Goal: Task Accomplishment & Management: Complete application form

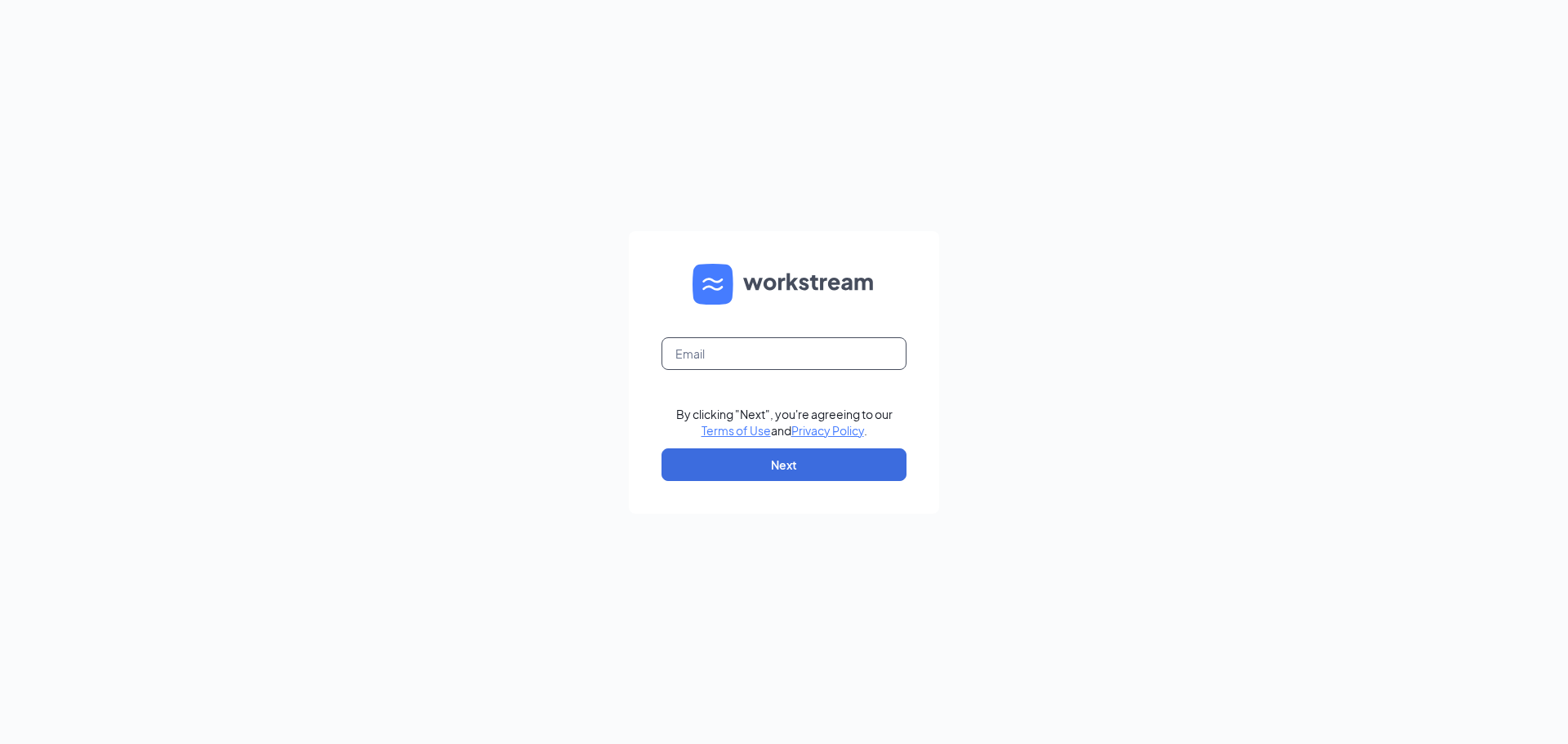
click at [736, 360] on input "text" at bounding box center [784, 353] width 245 height 33
type input "[EMAIL_ADDRESS][DEMOGRAPHIC_DATA][DOMAIN_NAME]"
click at [793, 473] on button "Next" at bounding box center [784, 464] width 245 height 33
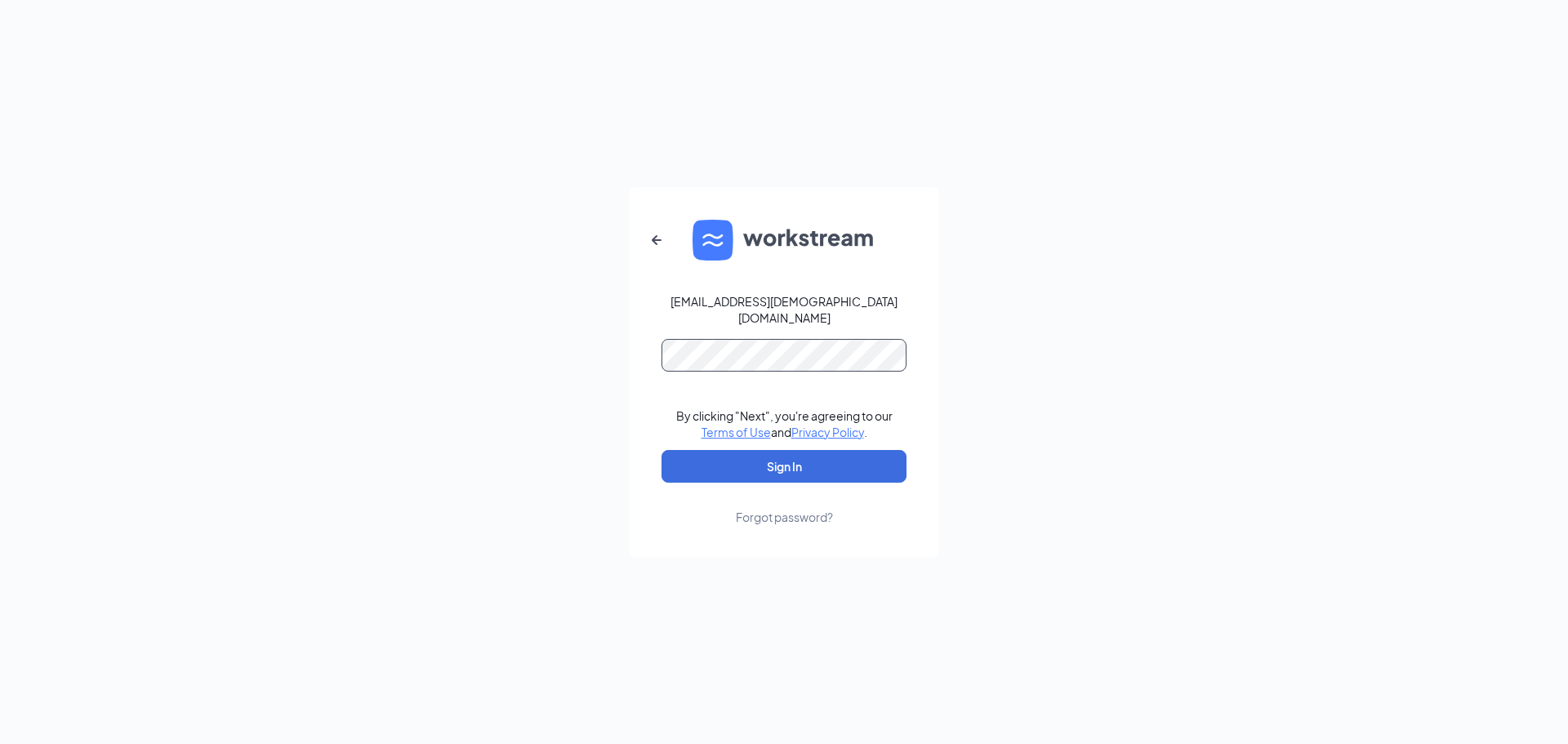
click at [661, 450] on button "Sign In" at bounding box center [784, 465] width 245 height 33
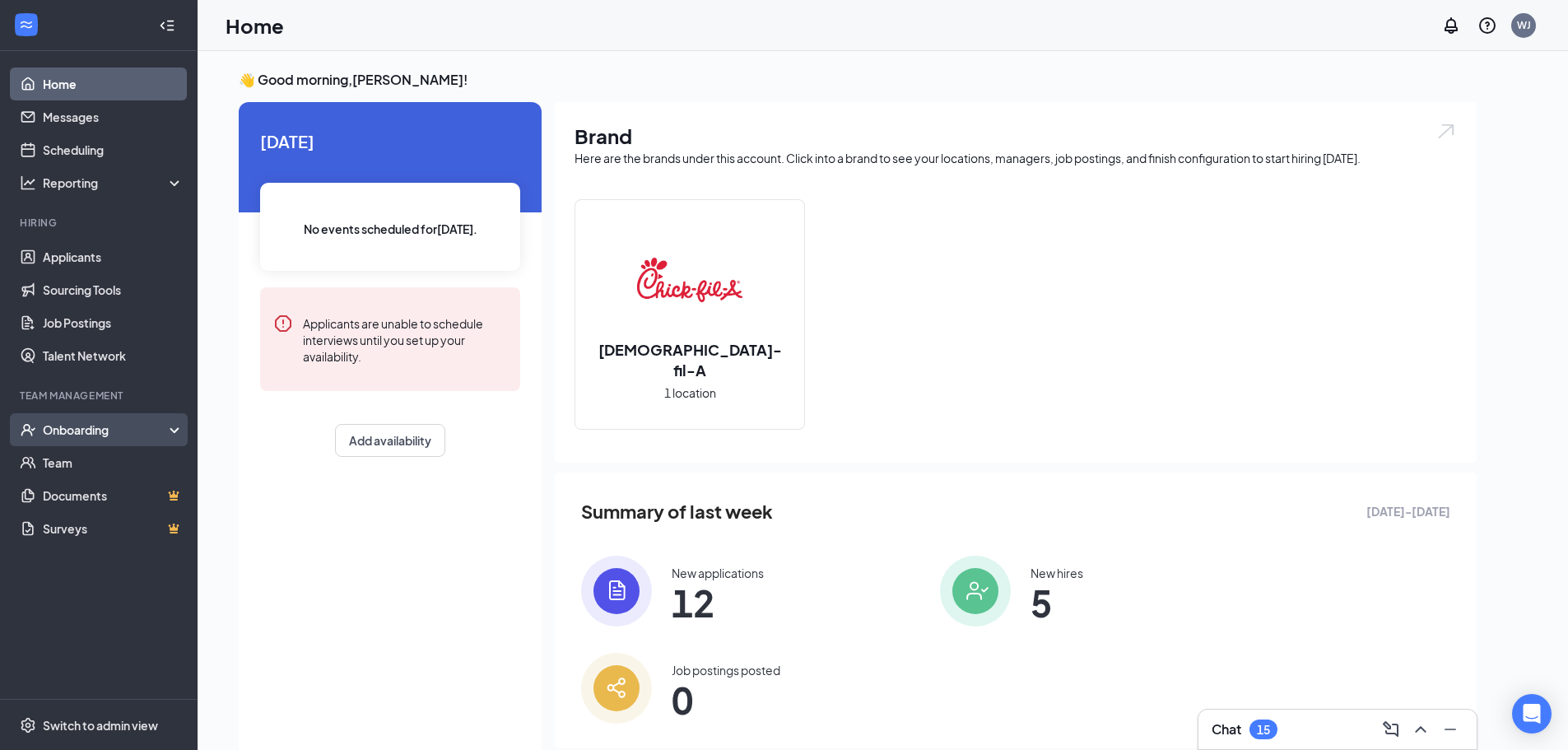
click at [172, 426] on div "Onboarding" at bounding box center [98, 429] width 198 height 33
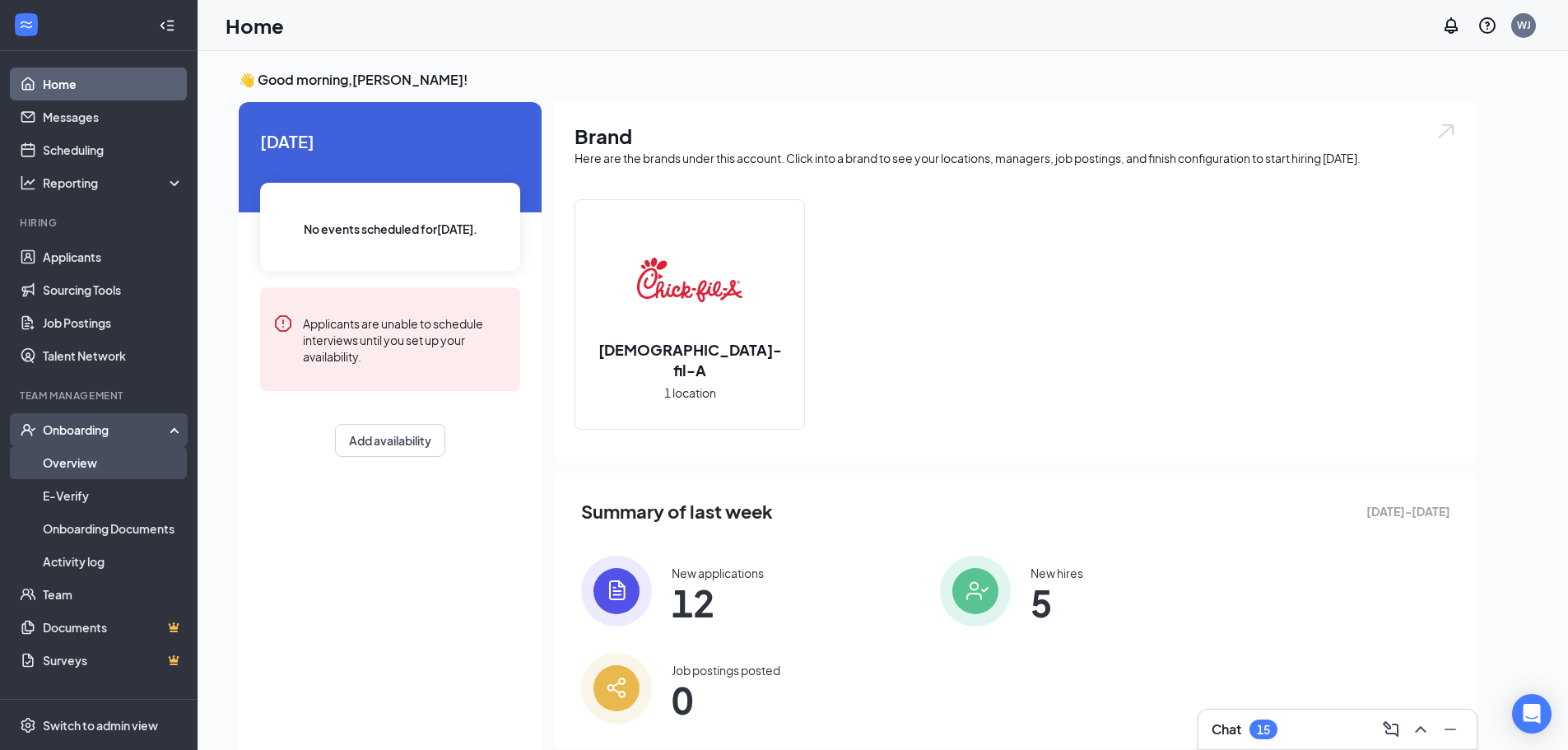
click at [85, 459] on link "Overview" at bounding box center [113, 463] width 140 height 33
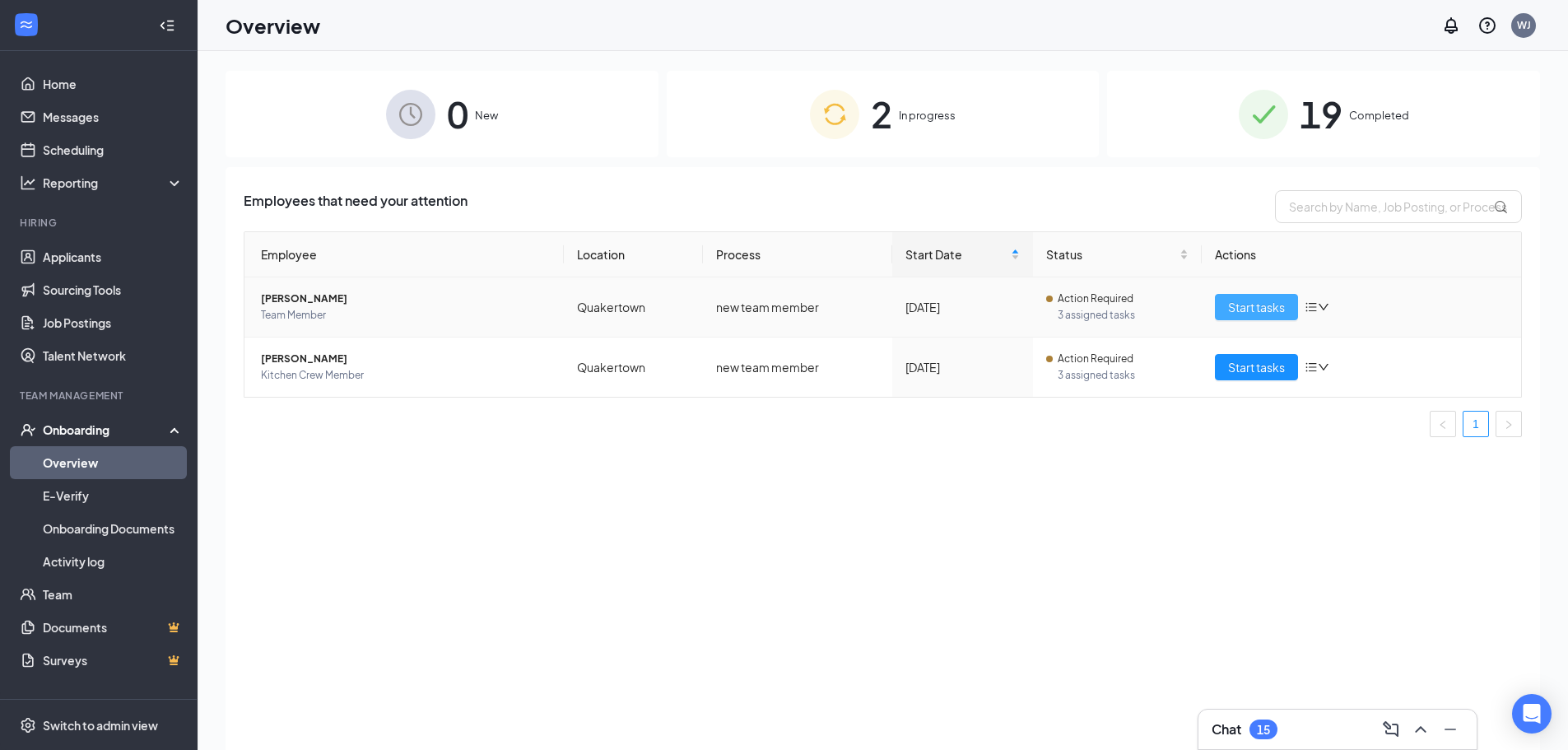
click at [1259, 303] on span "Start tasks" at bounding box center [1256, 306] width 57 height 18
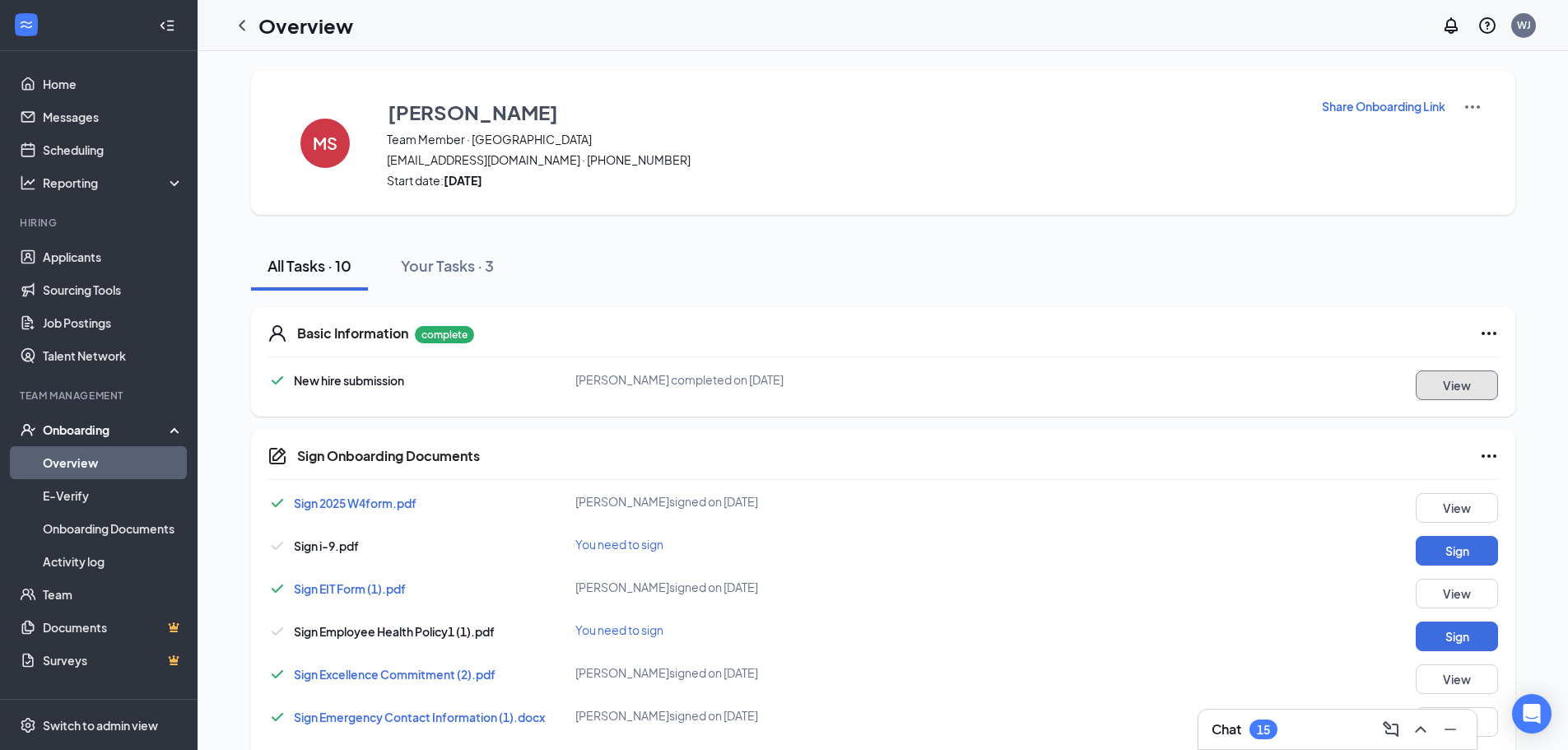
click at [1437, 380] on button "View" at bounding box center [1457, 386] width 82 height 30
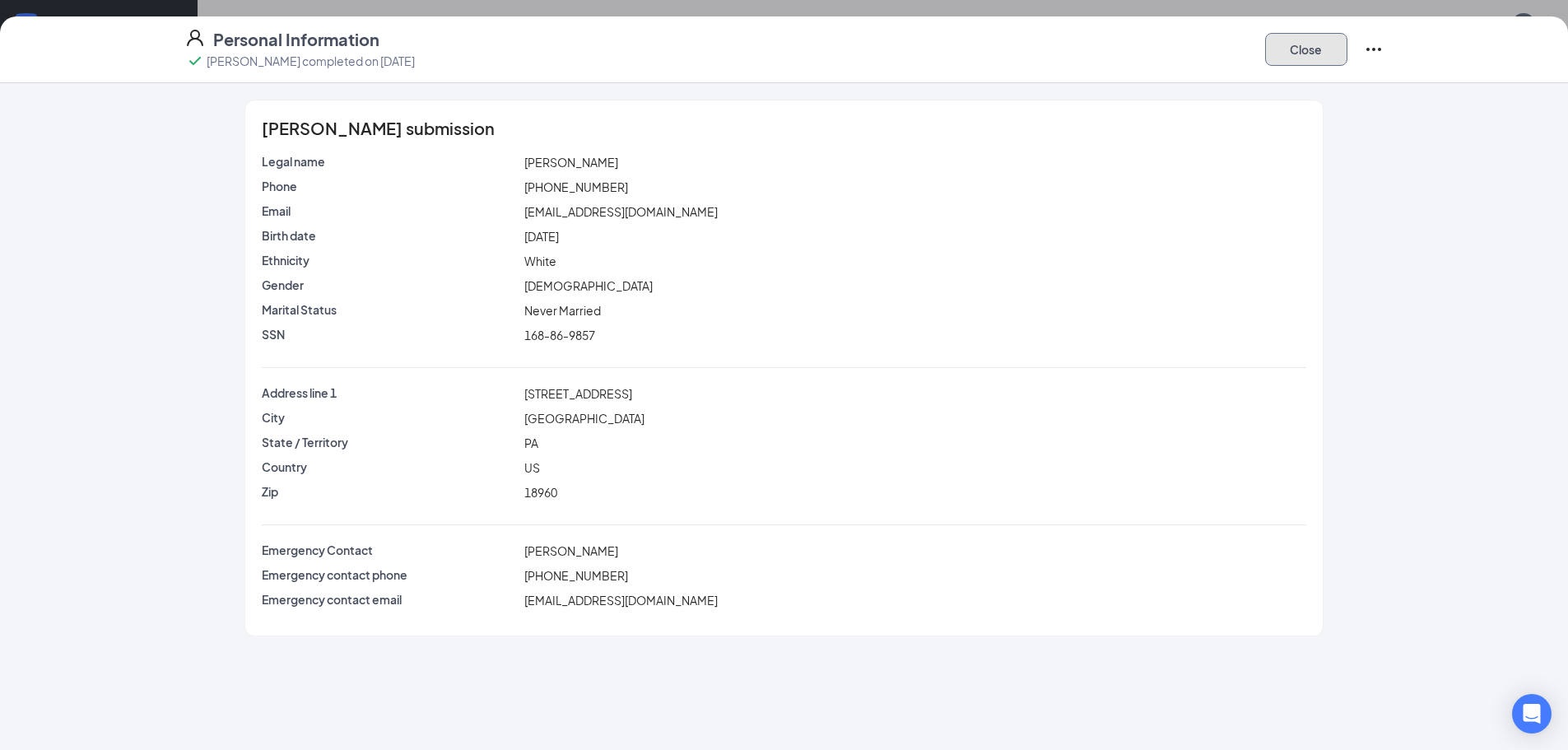
click at [1291, 50] on button "Close" at bounding box center [1306, 49] width 82 height 33
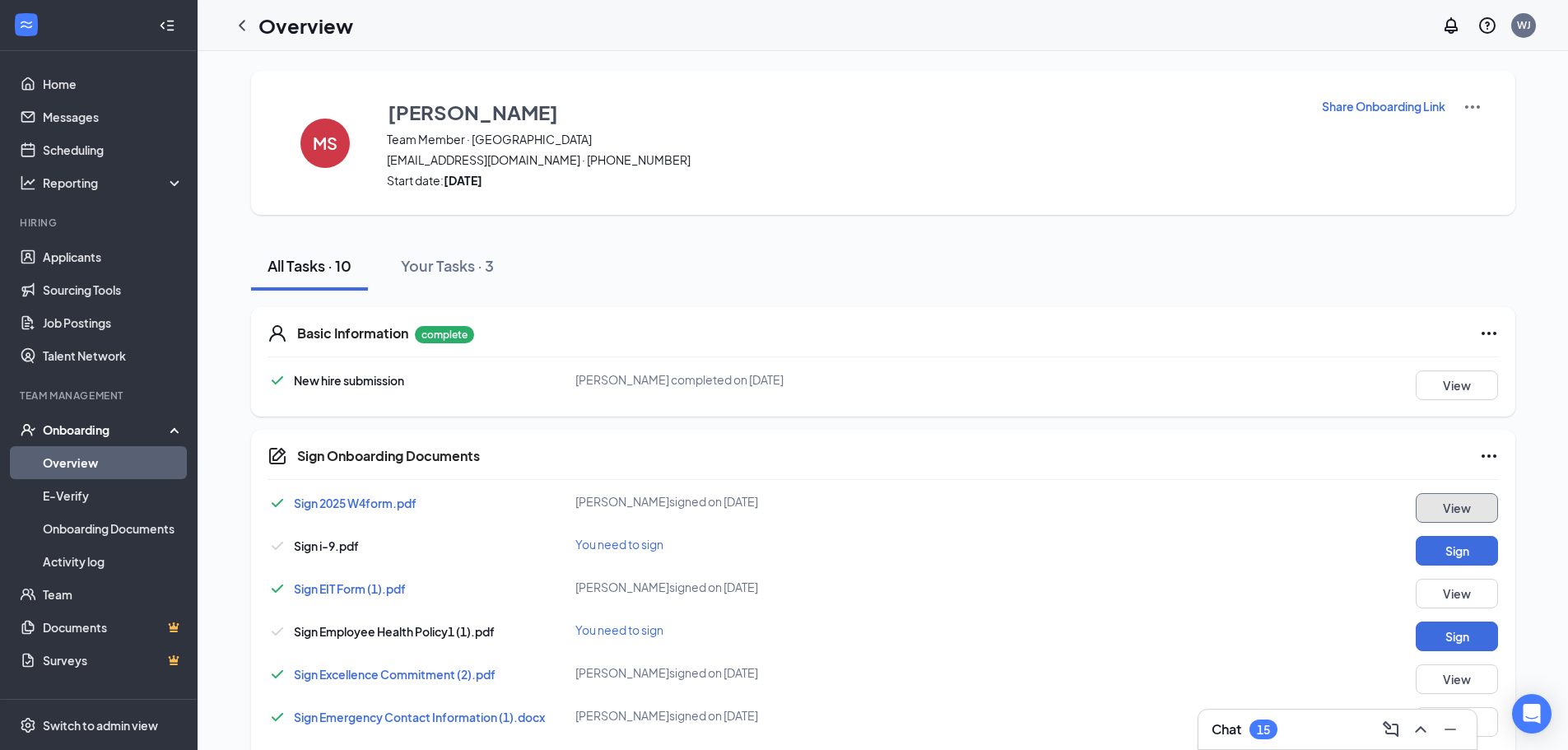
click at [1452, 506] on button "View" at bounding box center [1457, 508] width 82 height 30
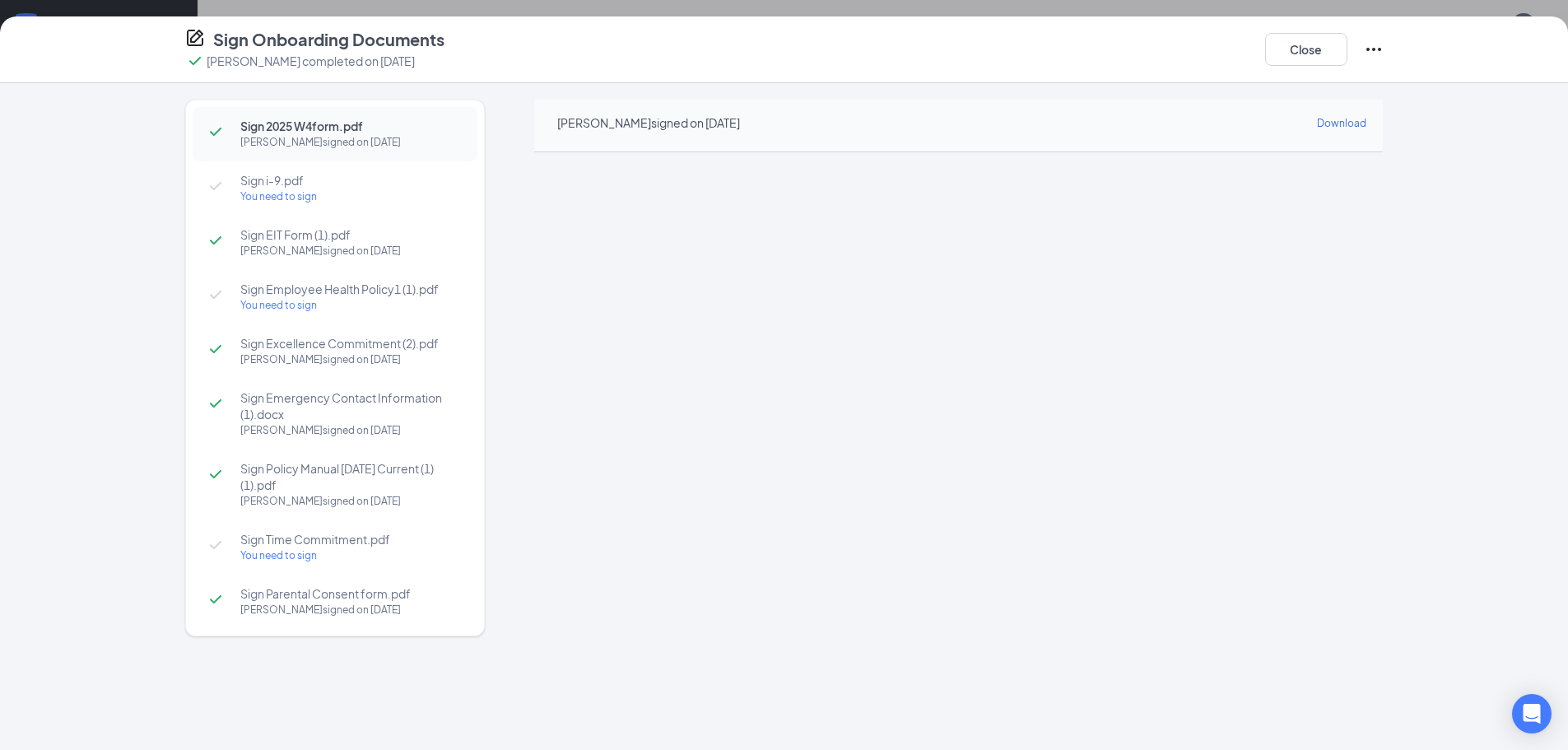
click at [263, 193] on div "You need to sign" at bounding box center [351, 197] width 221 height 17
click at [283, 242] on span "Sign EIT Form (1).pdf" at bounding box center [351, 235] width 221 height 17
click at [278, 302] on div "You need to sign" at bounding box center [351, 305] width 221 height 17
click at [325, 290] on span "Sign Employee Health Policy1 (1).pdf" at bounding box center [351, 289] width 221 height 17
click at [324, 352] on div "[PERSON_NAME] signed on [DATE]" at bounding box center [351, 360] width 221 height 17
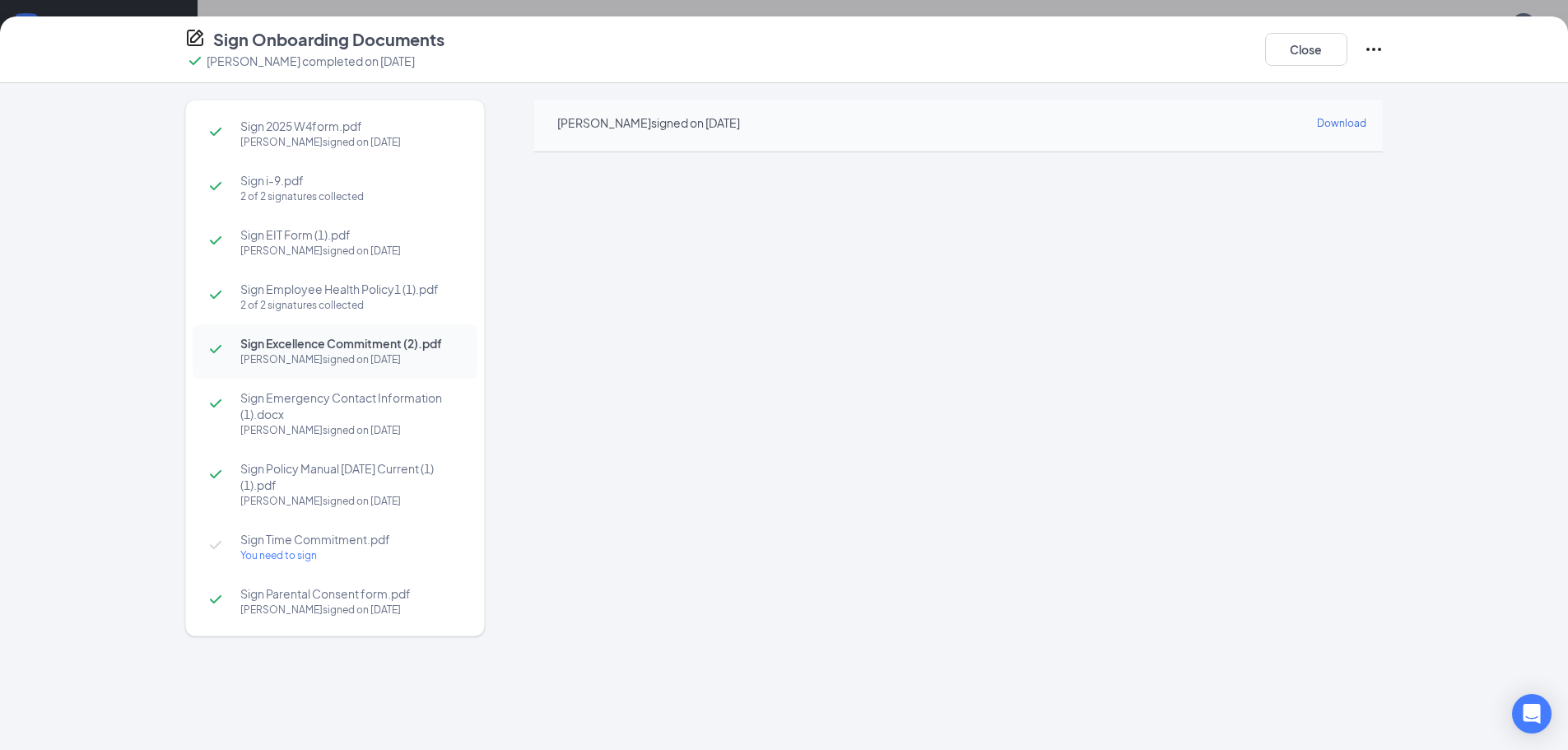
click at [359, 402] on span "Sign Emergency Contact Information (1).docx" at bounding box center [351, 405] width 221 height 33
click at [298, 474] on span "Sign Policy Manual [DATE] Current (1) (1).pdf" at bounding box center [351, 476] width 221 height 33
click at [259, 541] on span "Sign Time Commitment.pdf" at bounding box center [351, 539] width 221 height 17
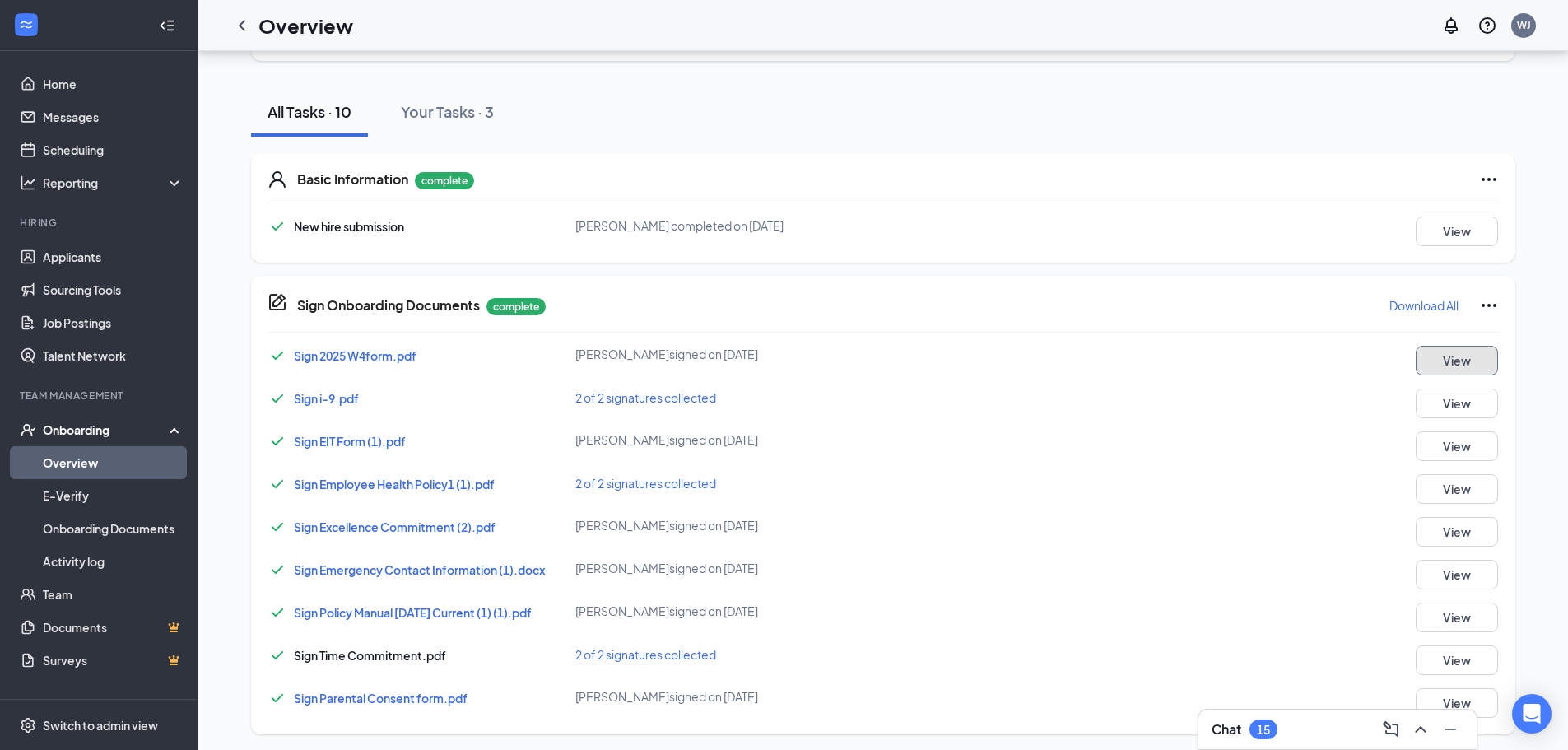
scroll to position [158, 0]
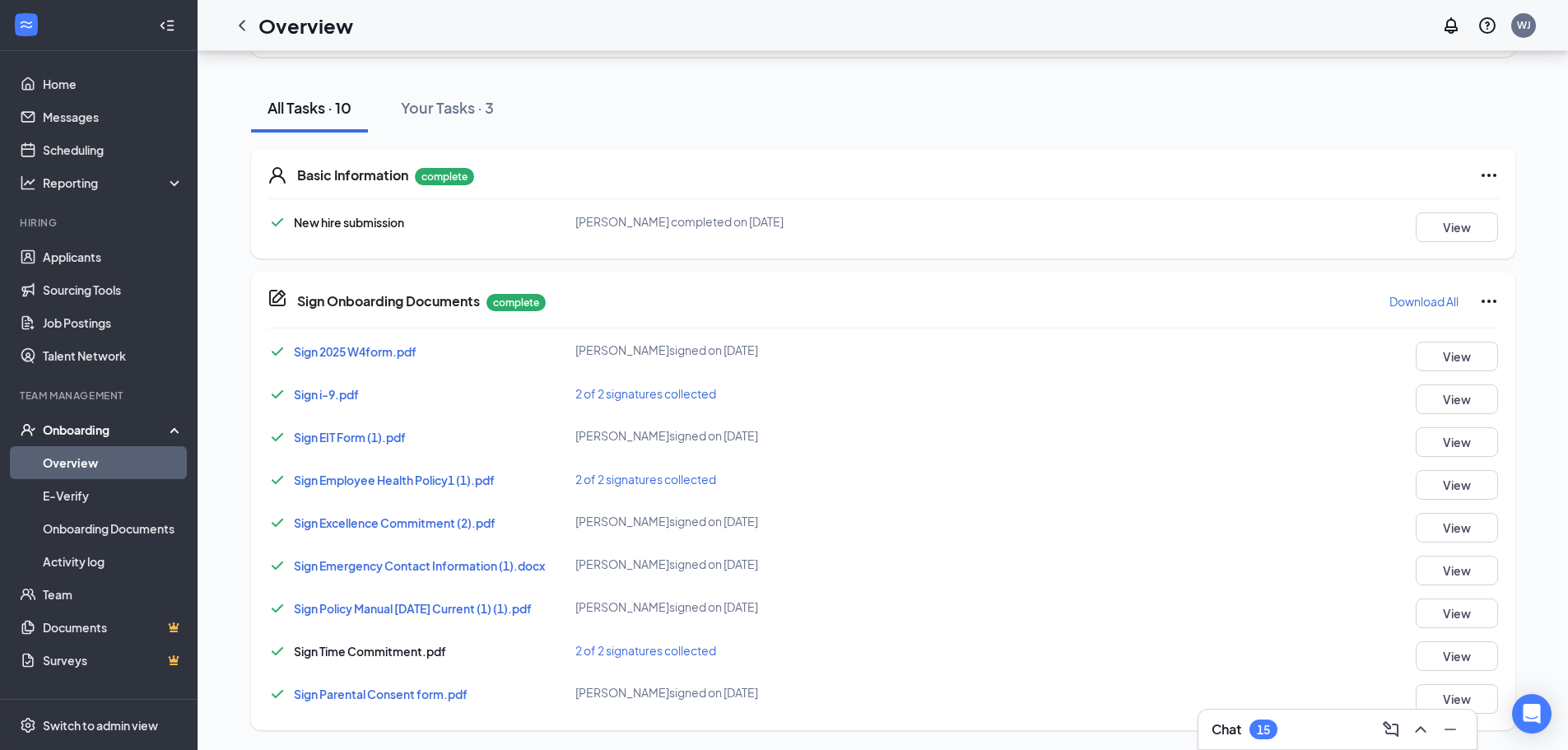
click at [442, 696] on span "Sign Parental Consent form.pdf" at bounding box center [381, 694] width 174 height 15
click at [640, 651] on span "2 of 2 signatures collected" at bounding box center [646, 651] width 140 height 15
click at [1461, 657] on button "View" at bounding box center [1457, 656] width 82 height 30
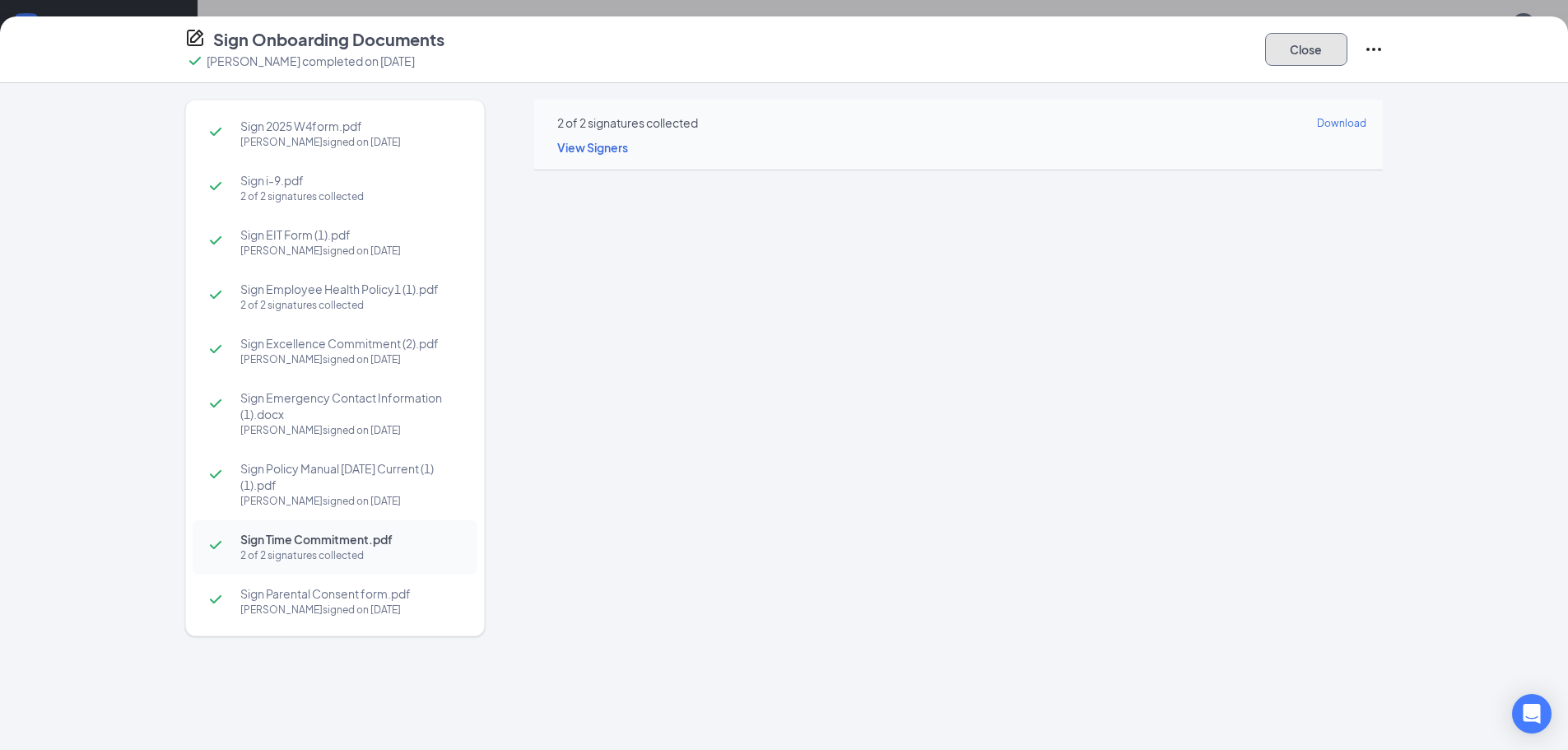
click at [1333, 61] on button "Close" at bounding box center [1306, 49] width 82 height 33
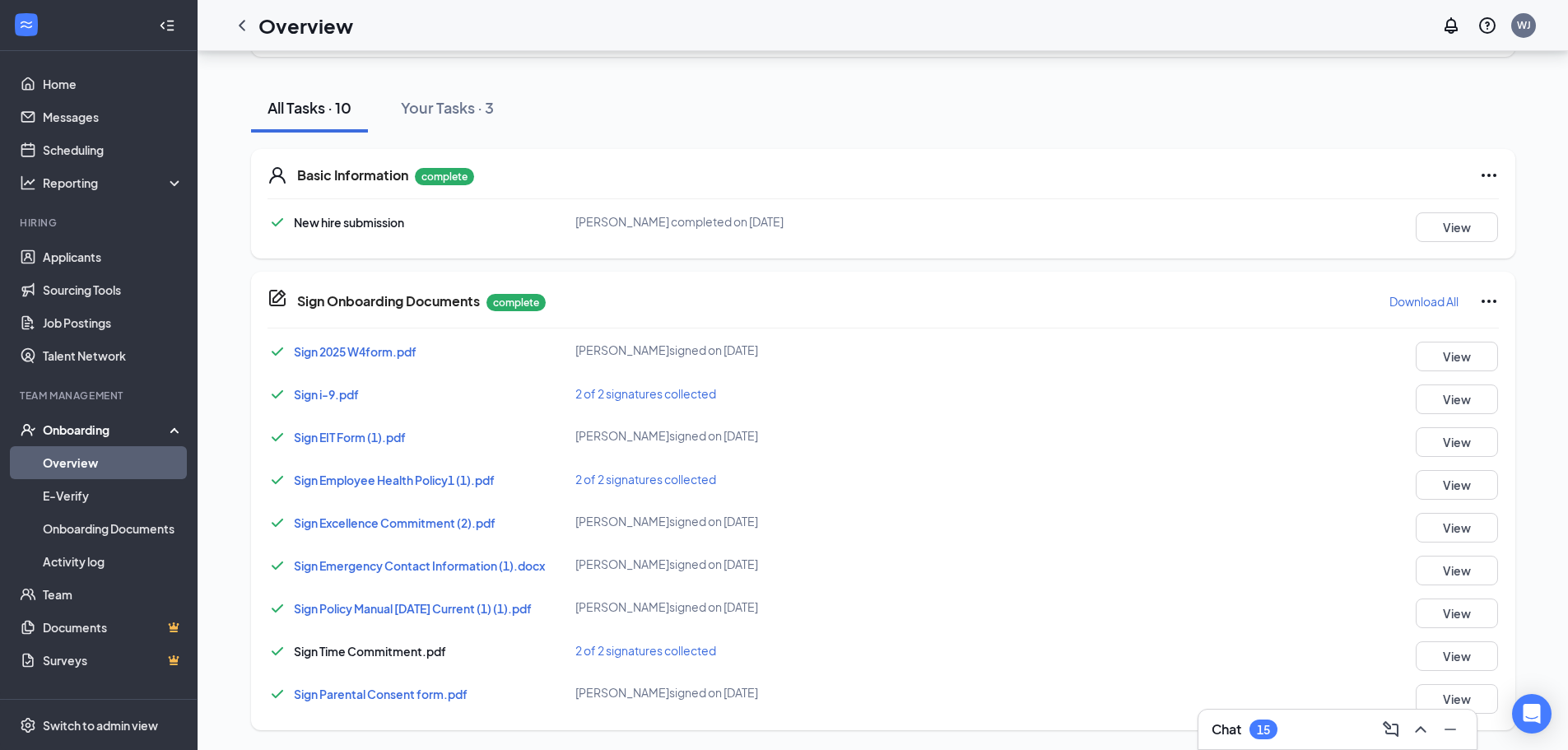
click at [48, 429] on div "Onboarding" at bounding box center [106, 430] width 126 height 17
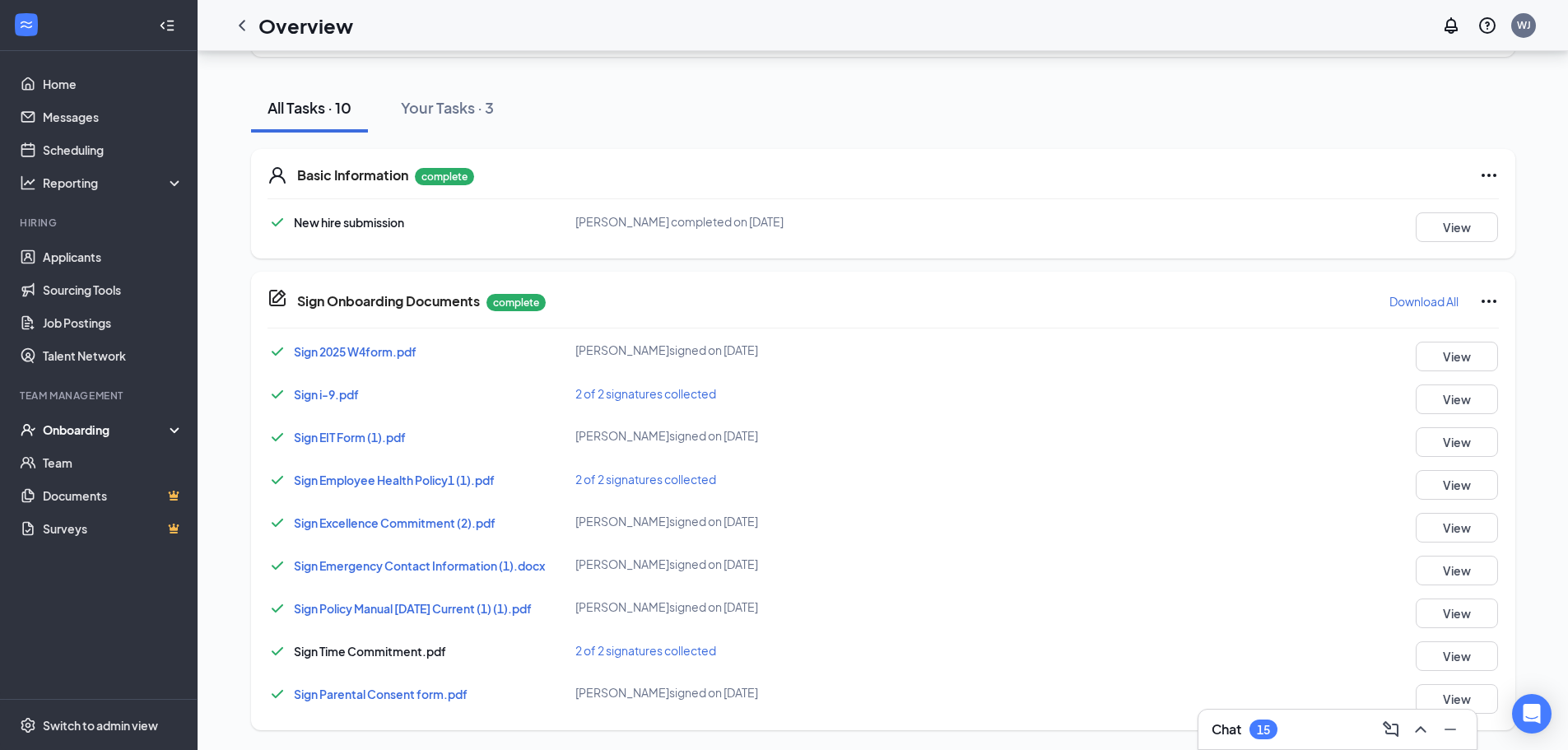
click at [174, 429] on div "Onboarding" at bounding box center [98, 429] width 198 height 33
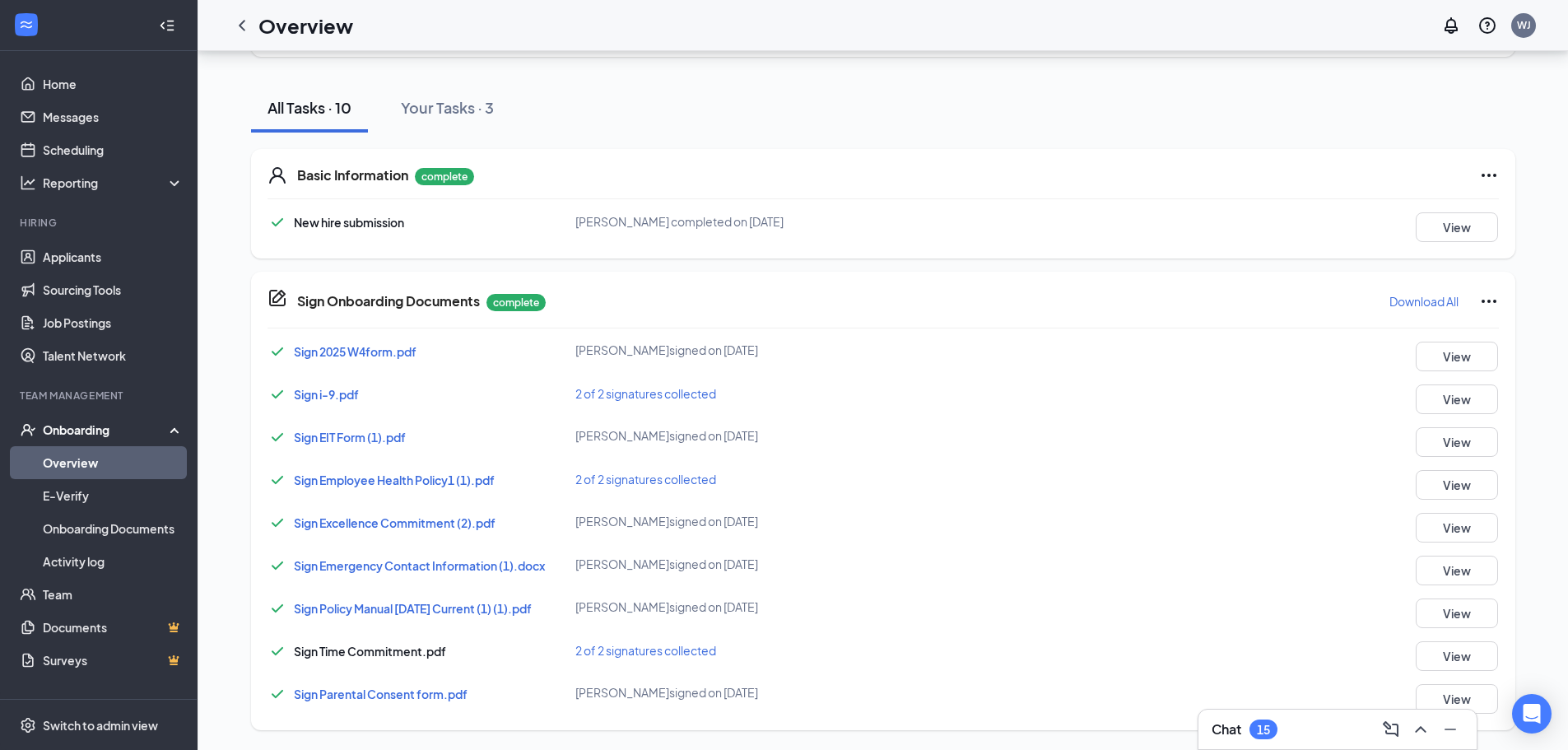
click at [88, 462] on link "Overview" at bounding box center [113, 463] width 140 height 33
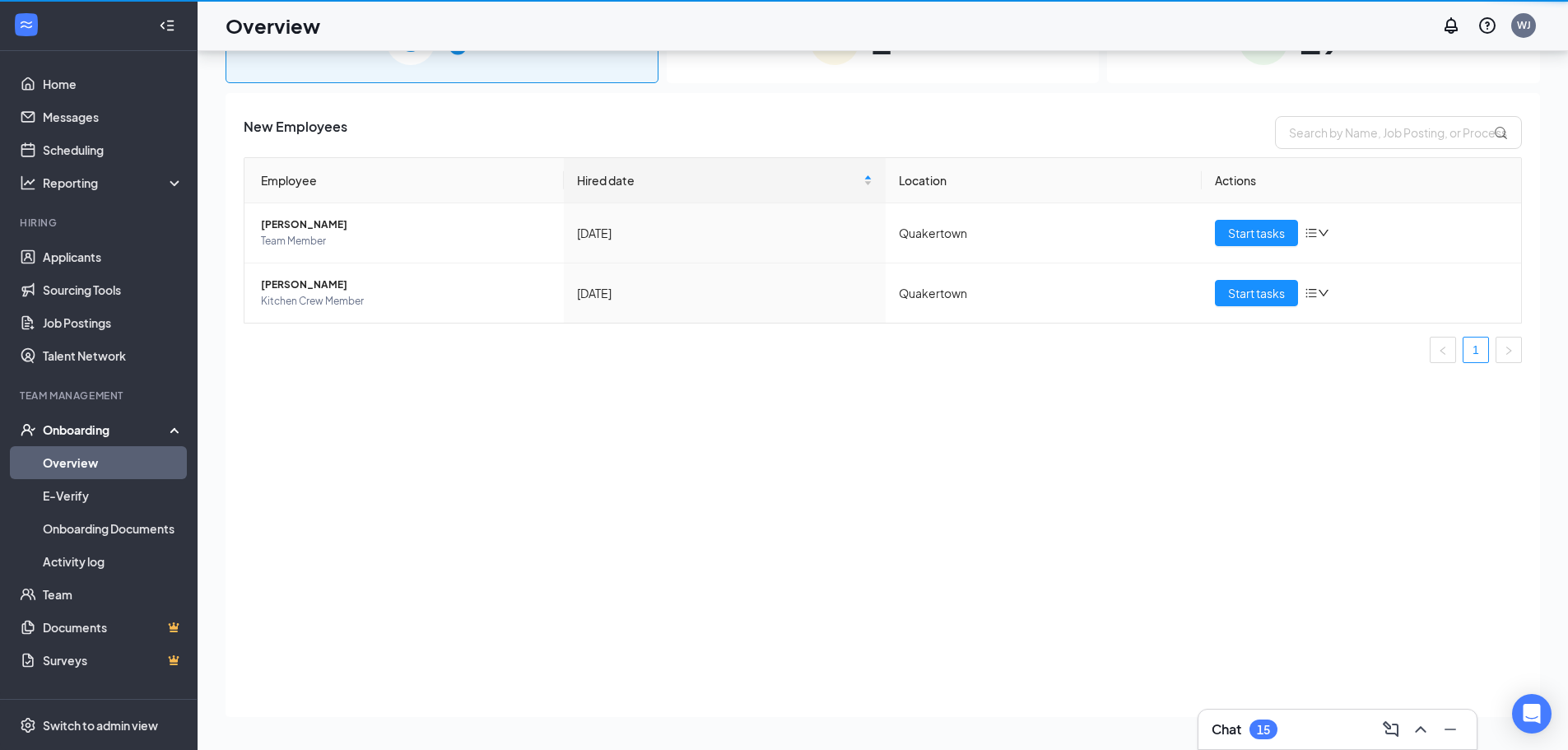
scroll to position [74, 0]
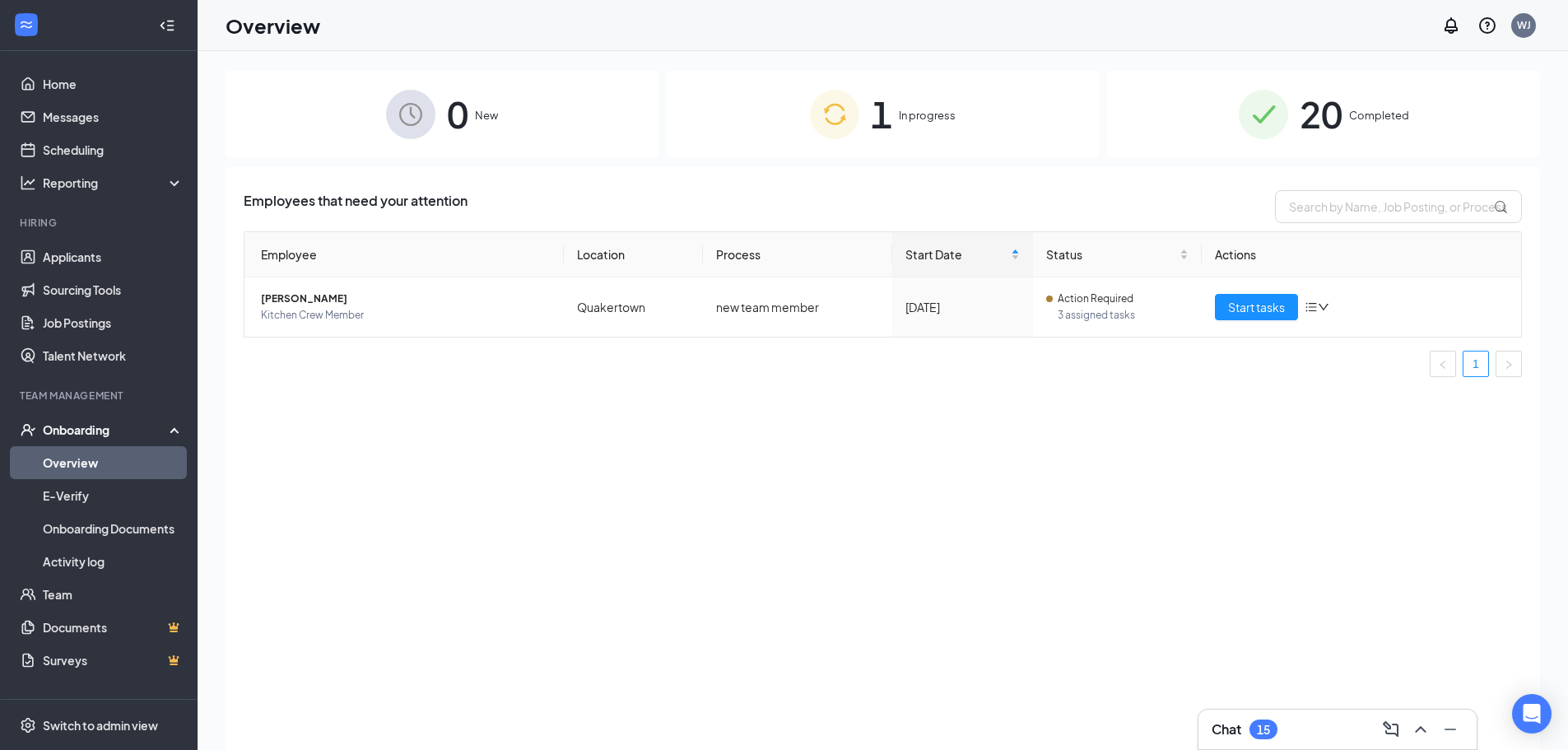
click at [1381, 110] on span "Completed" at bounding box center [1379, 115] width 60 height 17
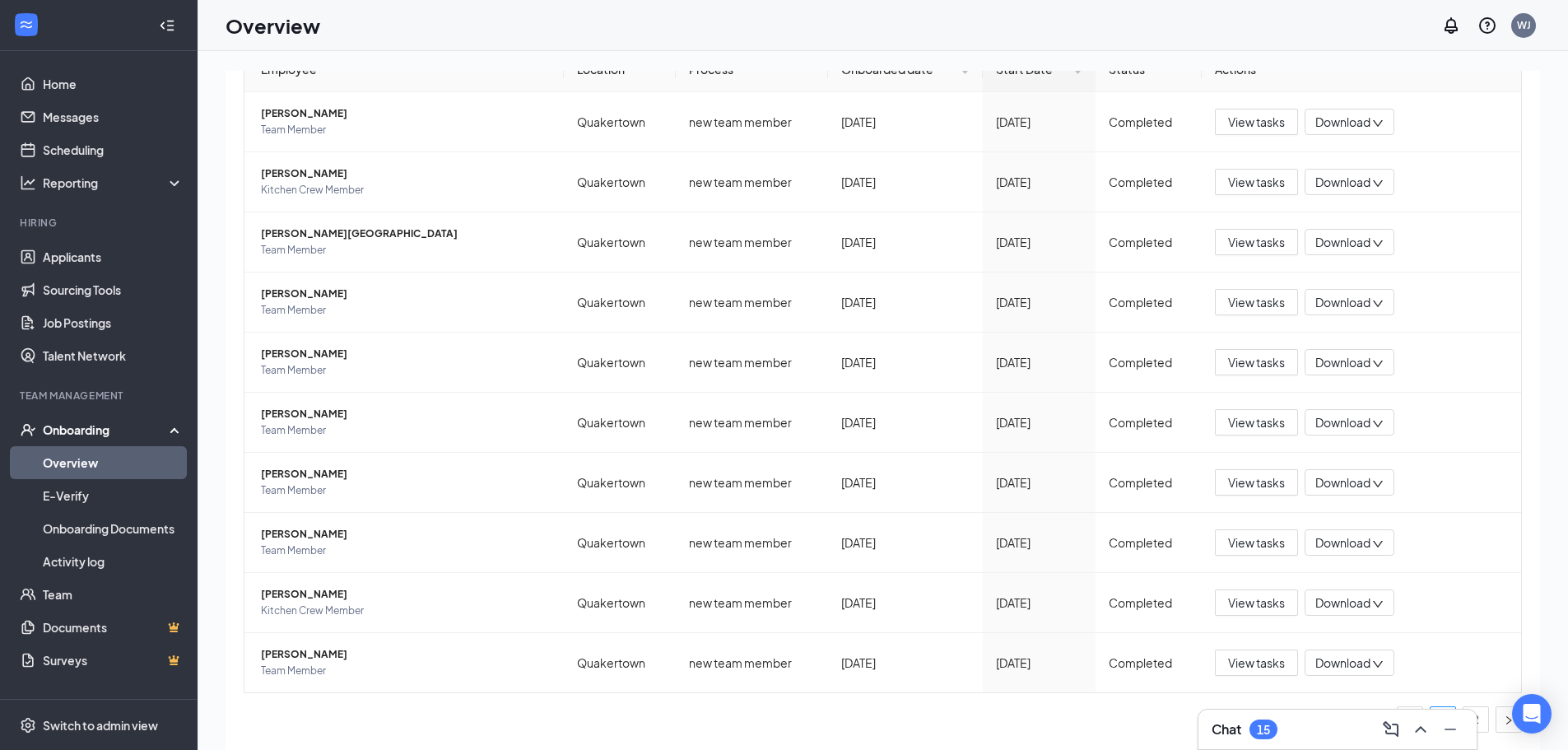
scroll to position [74, 0]
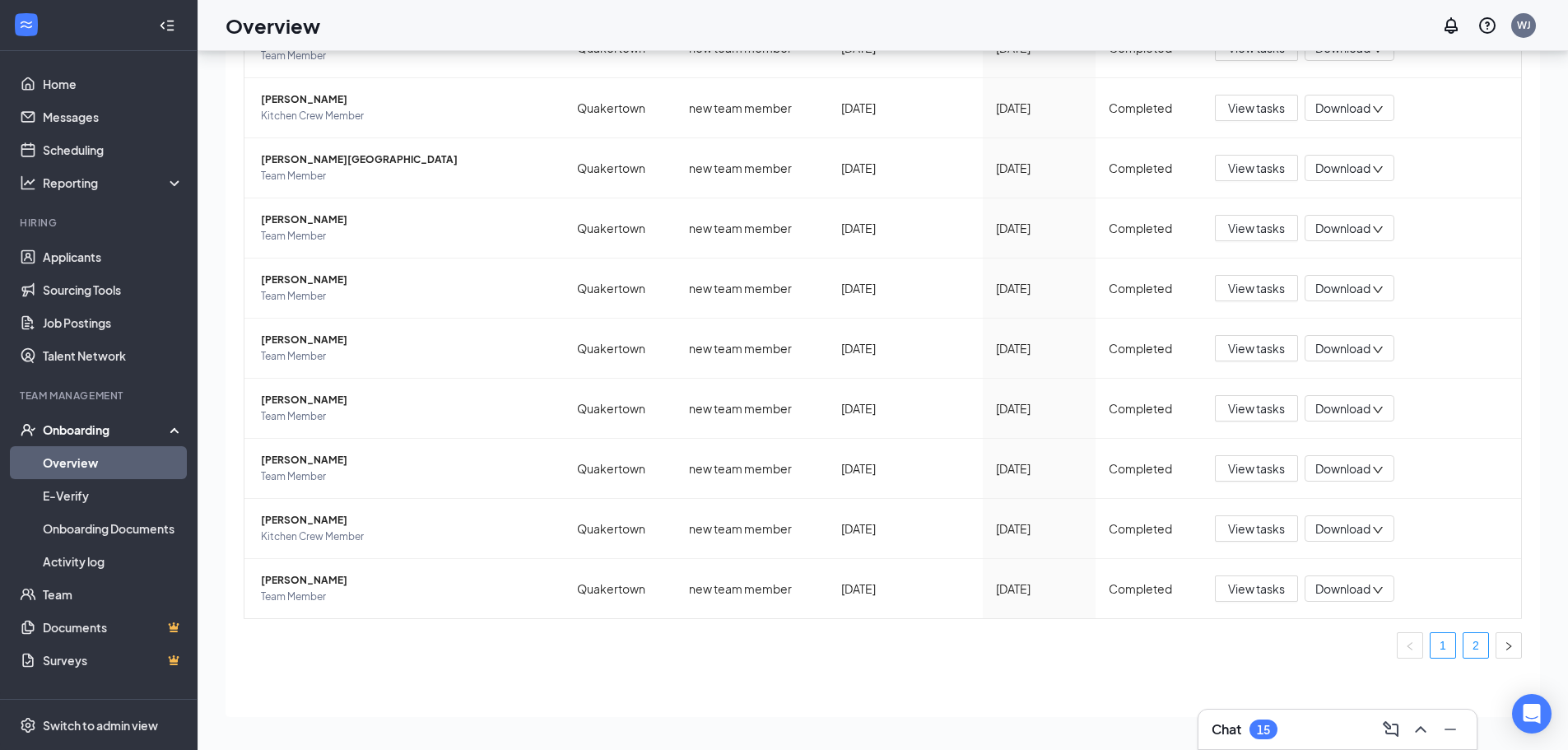
click at [1463, 649] on link "2" at bounding box center [1475, 645] width 24 height 24
click at [1240, 588] on span "View tasks" at bounding box center [1256, 588] width 57 height 18
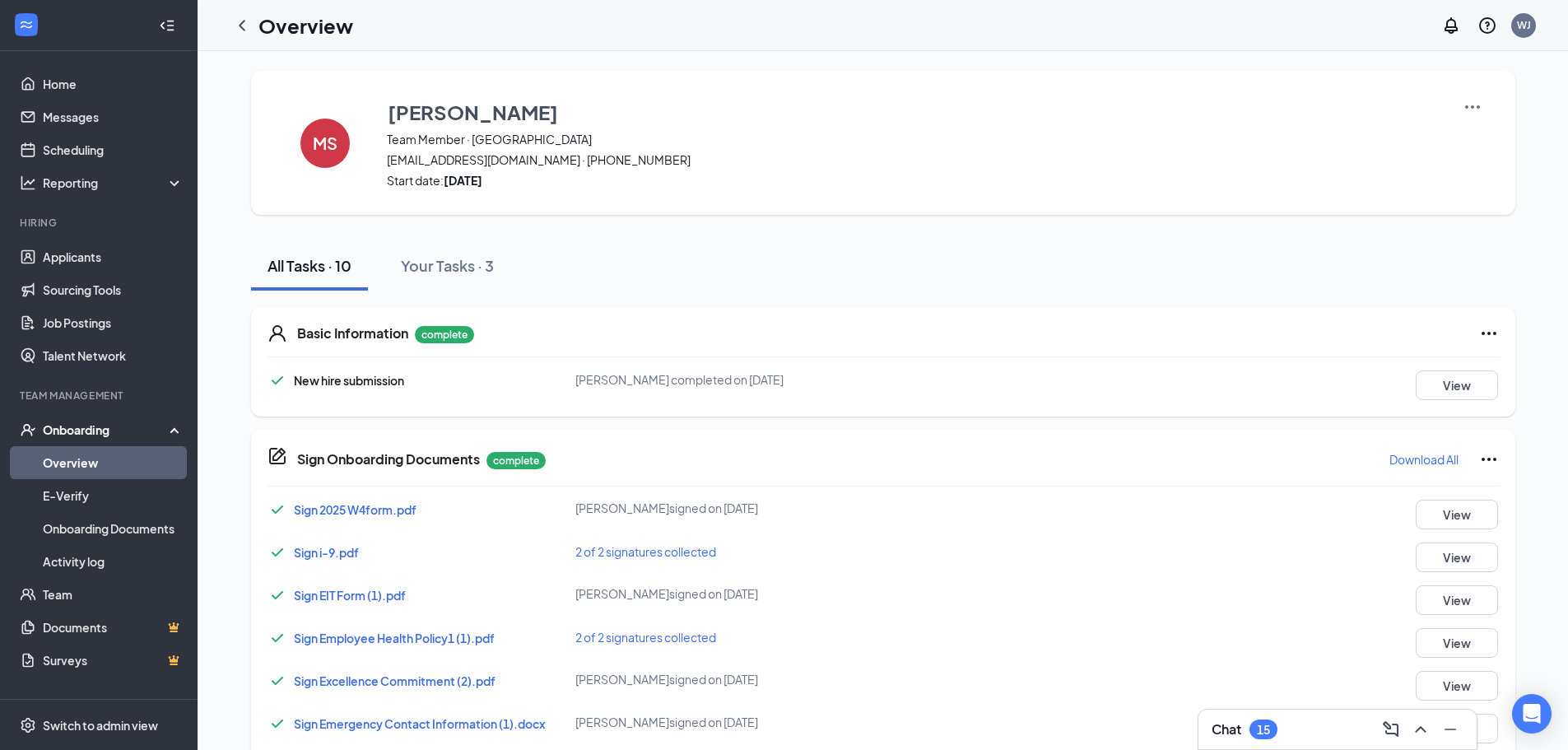
click at [335, 548] on span "Sign i-9.pdf" at bounding box center [326, 552] width 65 height 15
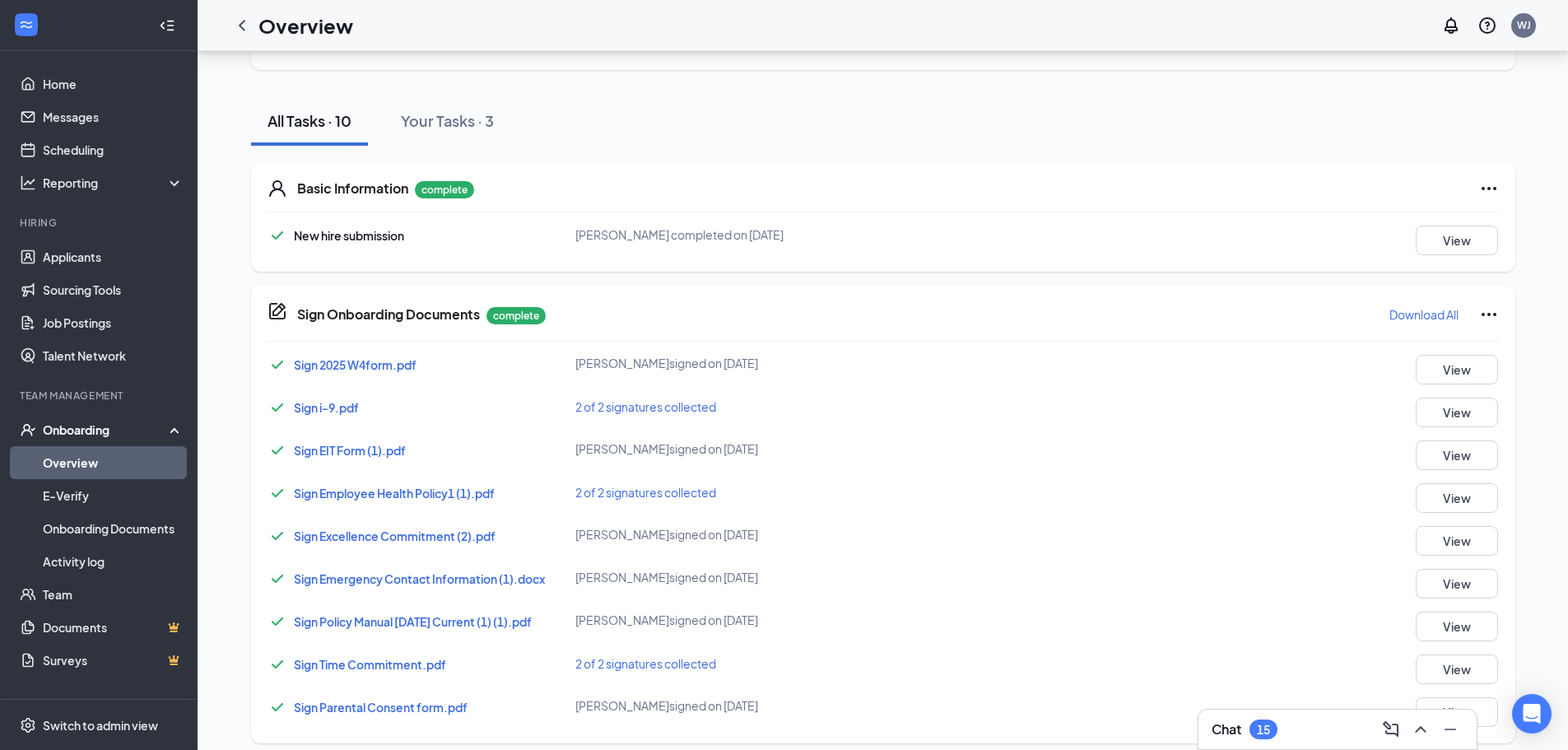
scroll to position [158, 0]
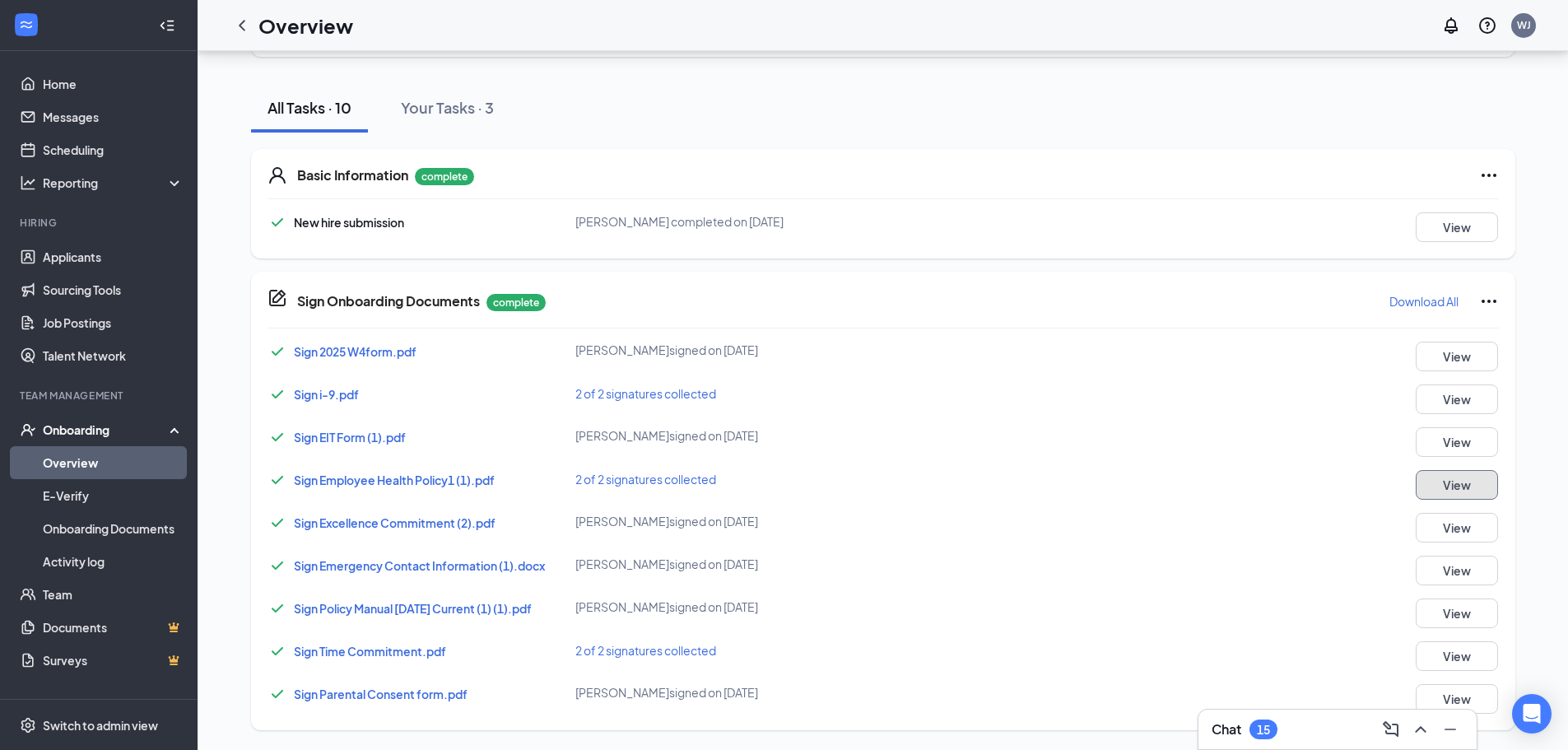
click at [1475, 483] on button "View" at bounding box center [1457, 485] width 82 height 30
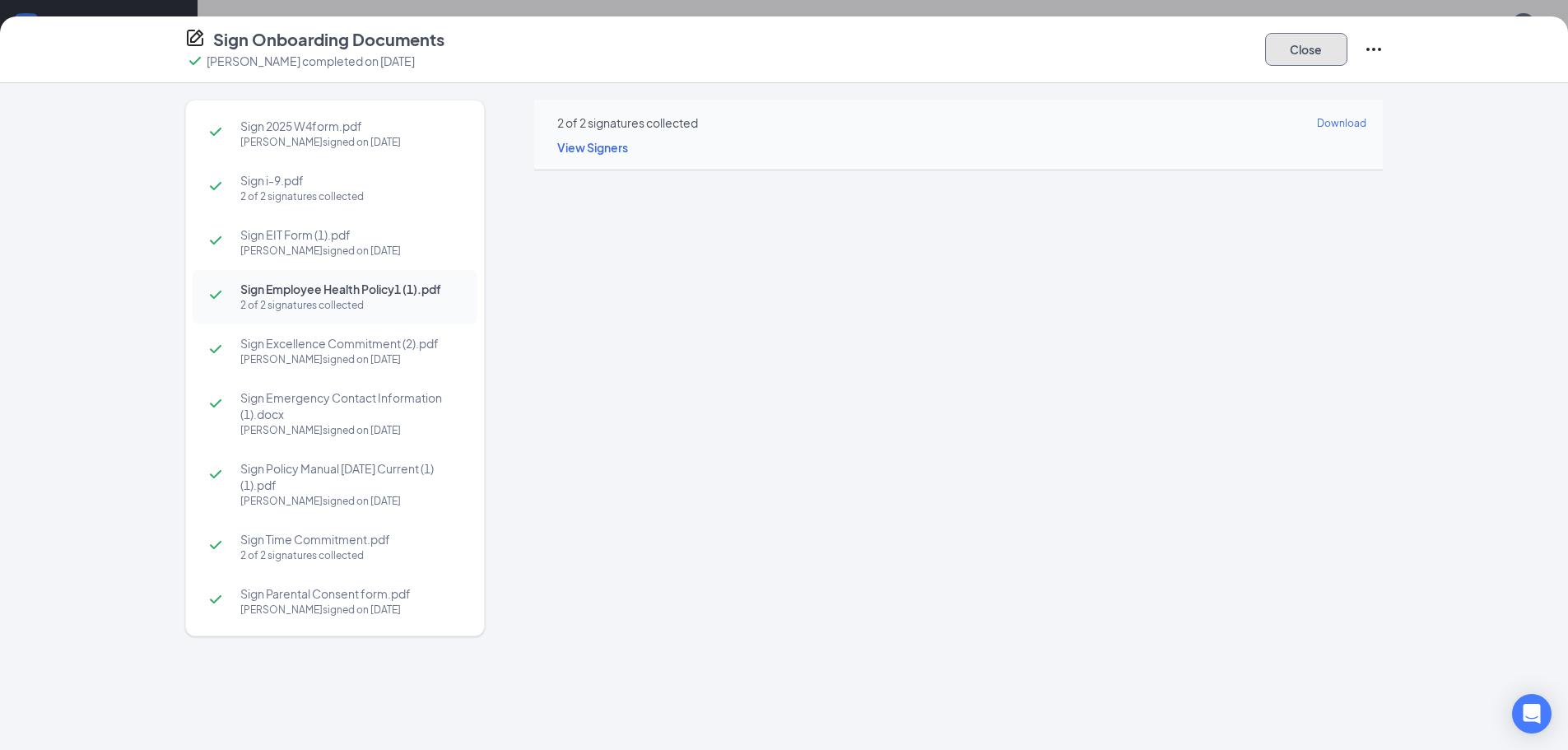
click at [1291, 50] on button "Close" at bounding box center [1306, 49] width 82 height 33
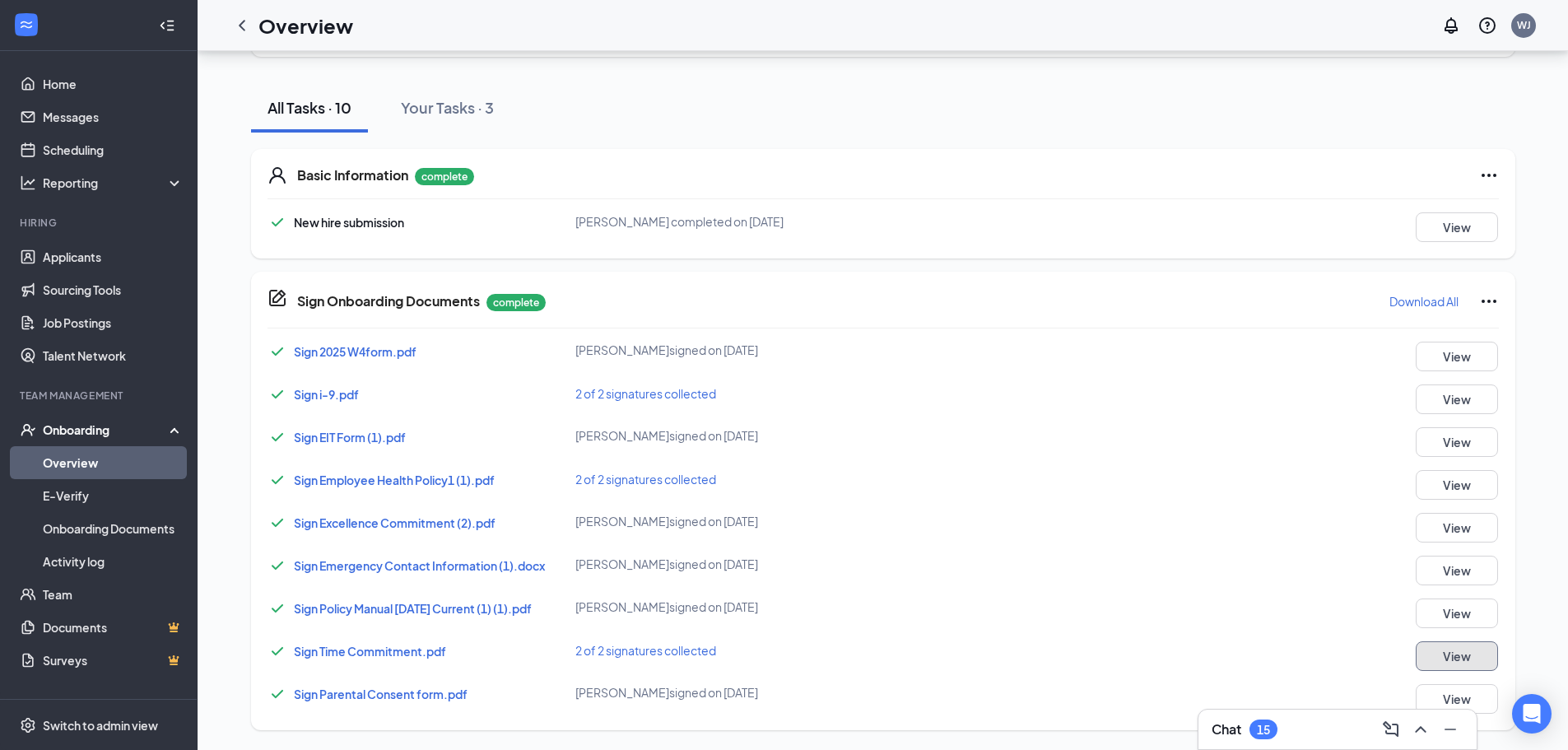
click at [1434, 657] on button "View" at bounding box center [1457, 656] width 82 height 30
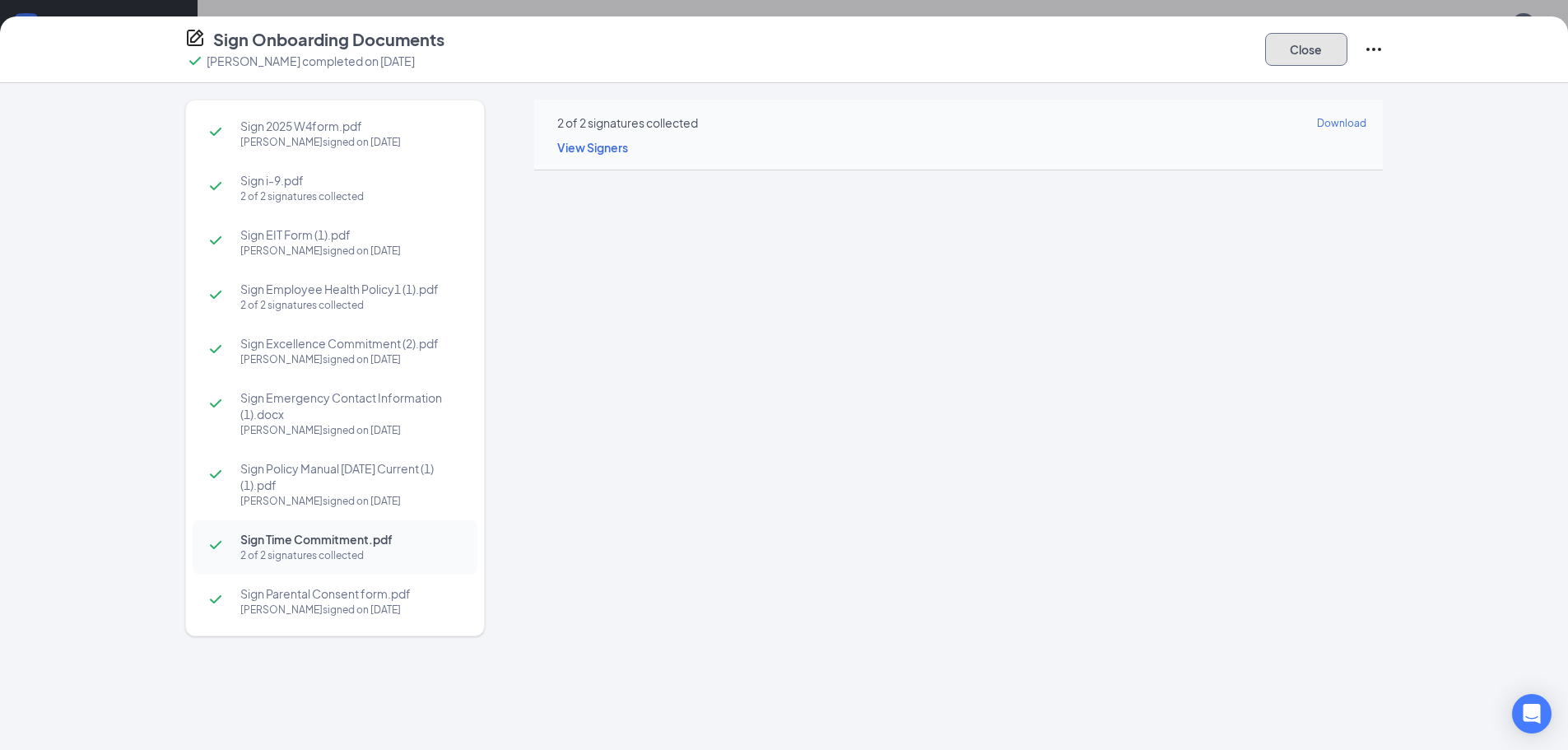
click at [1278, 51] on button "Close" at bounding box center [1306, 49] width 82 height 33
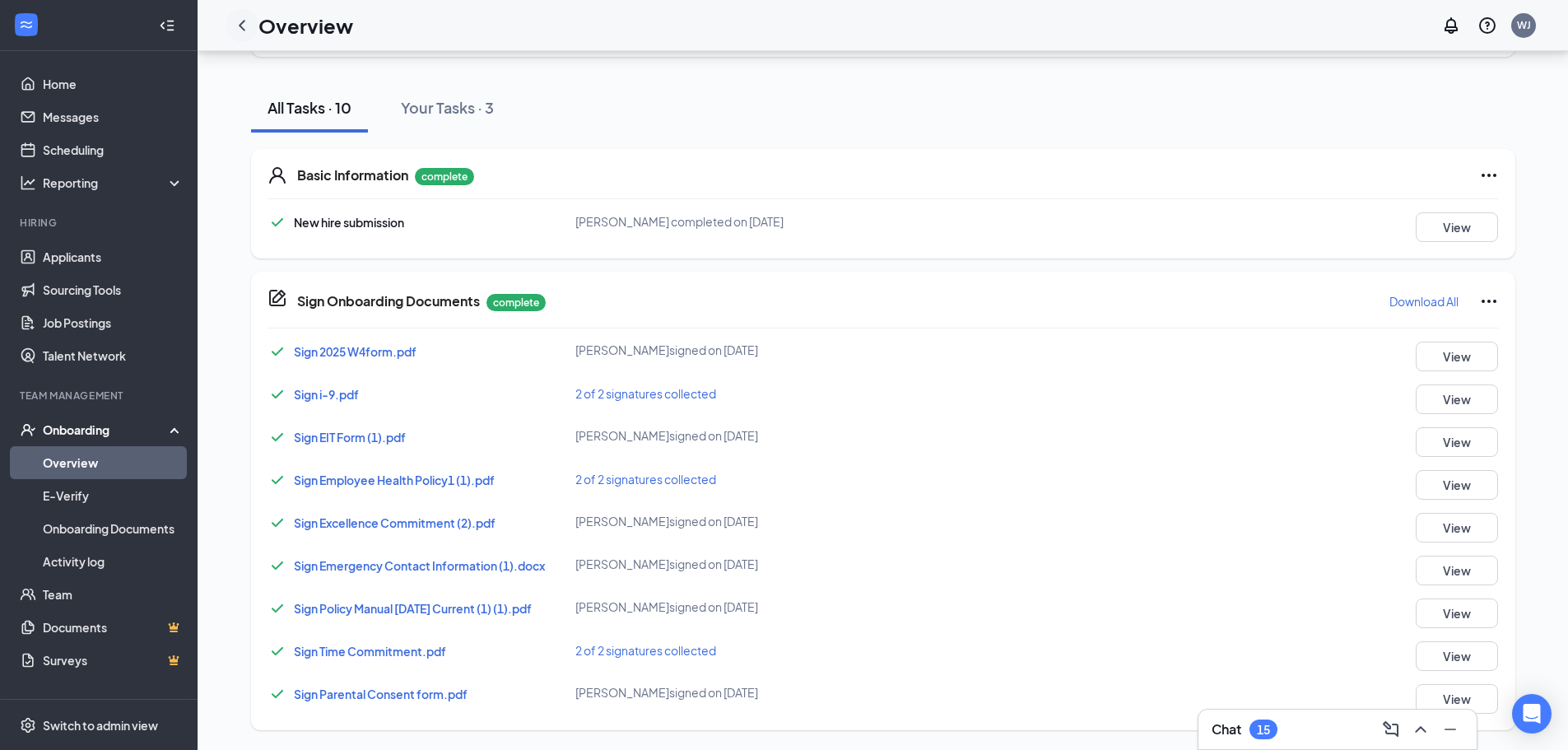
click at [240, 21] on icon "ChevronLeft" at bounding box center [242, 25] width 20 height 20
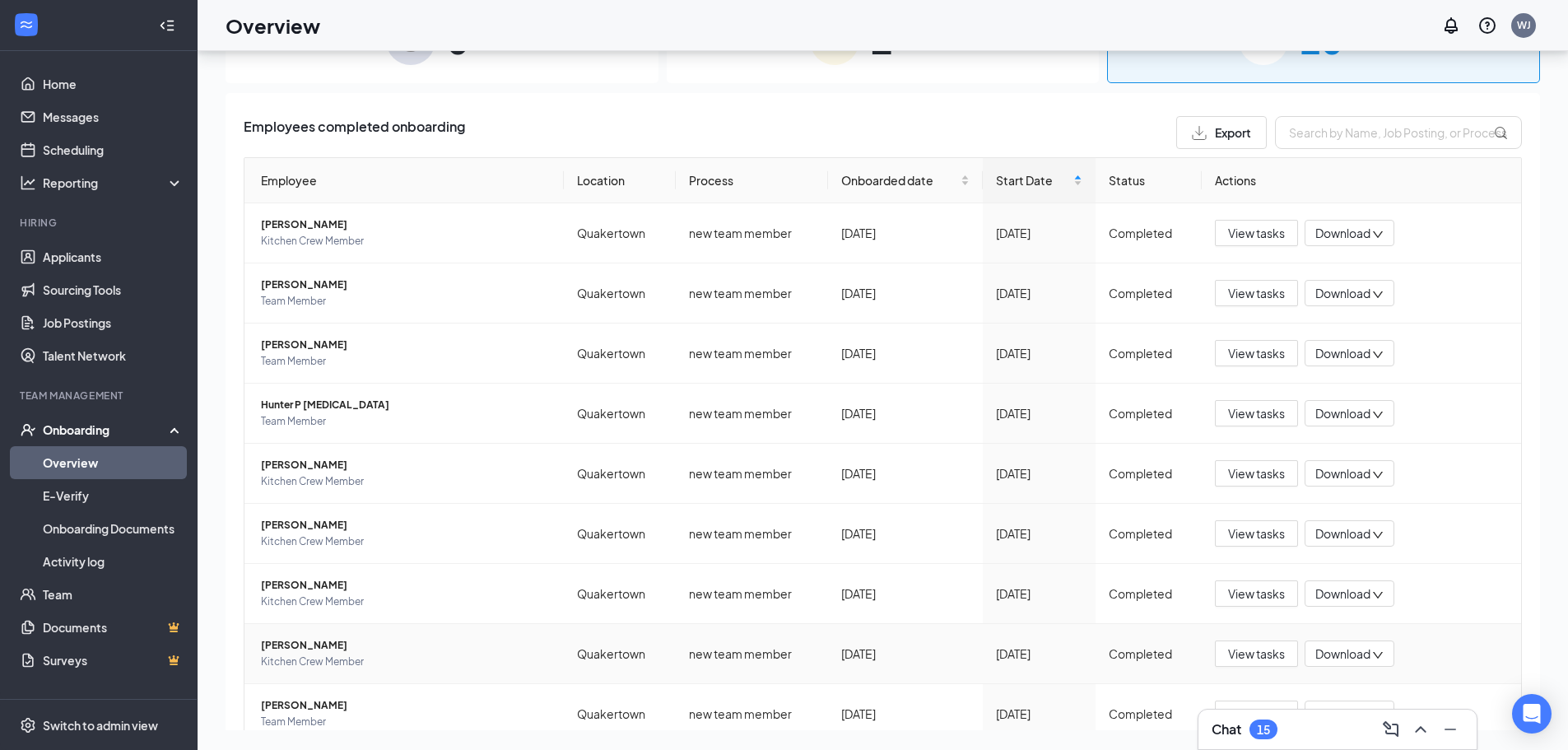
click at [323, 642] on span "[PERSON_NAME]" at bounding box center [405, 646] width 289 height 17
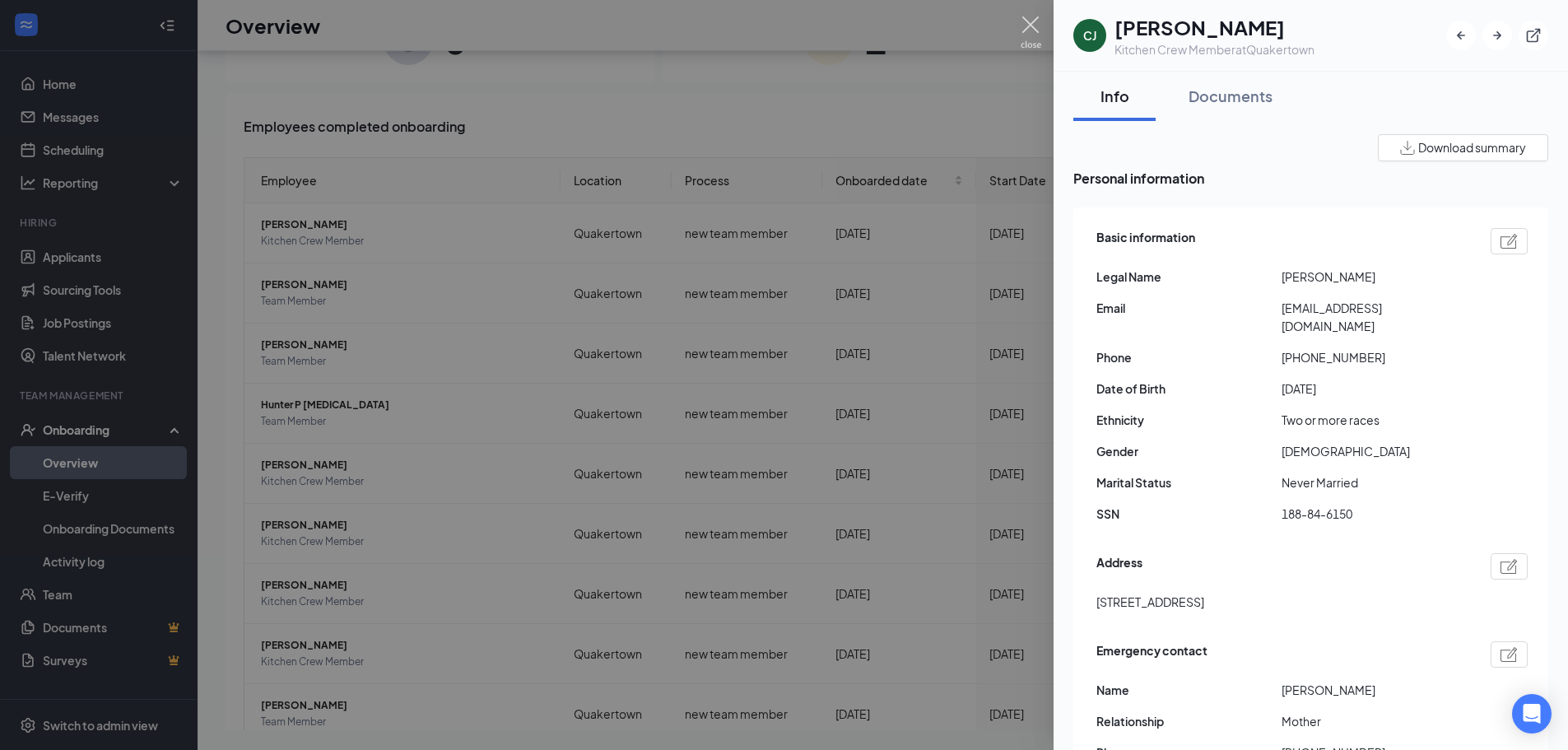
click at [1024, 22] on img at bounding box center [1031, 33] width 21 height 32
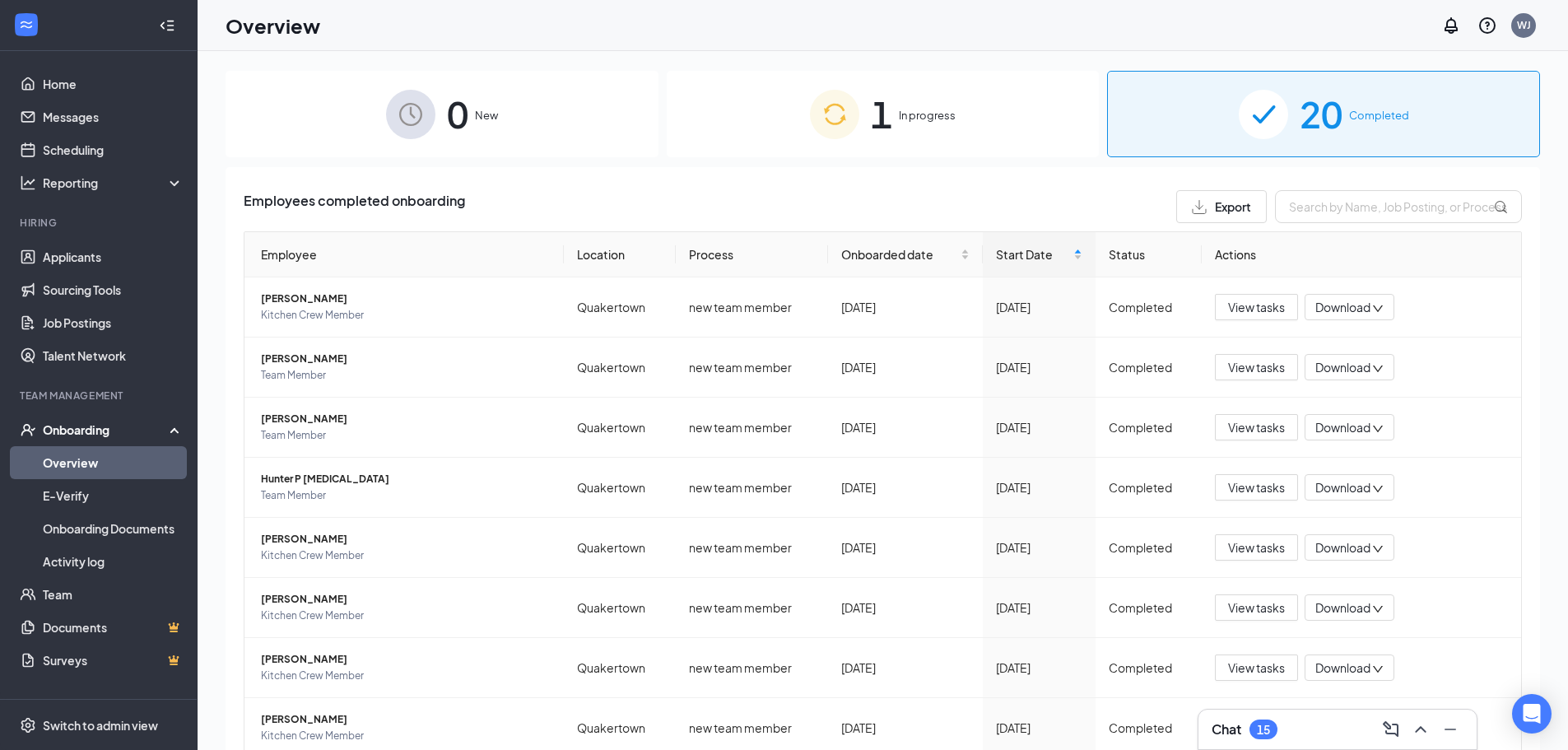
click at [940, 111] on span "In progress" at bounding box center [927, 115] width 57 height 17
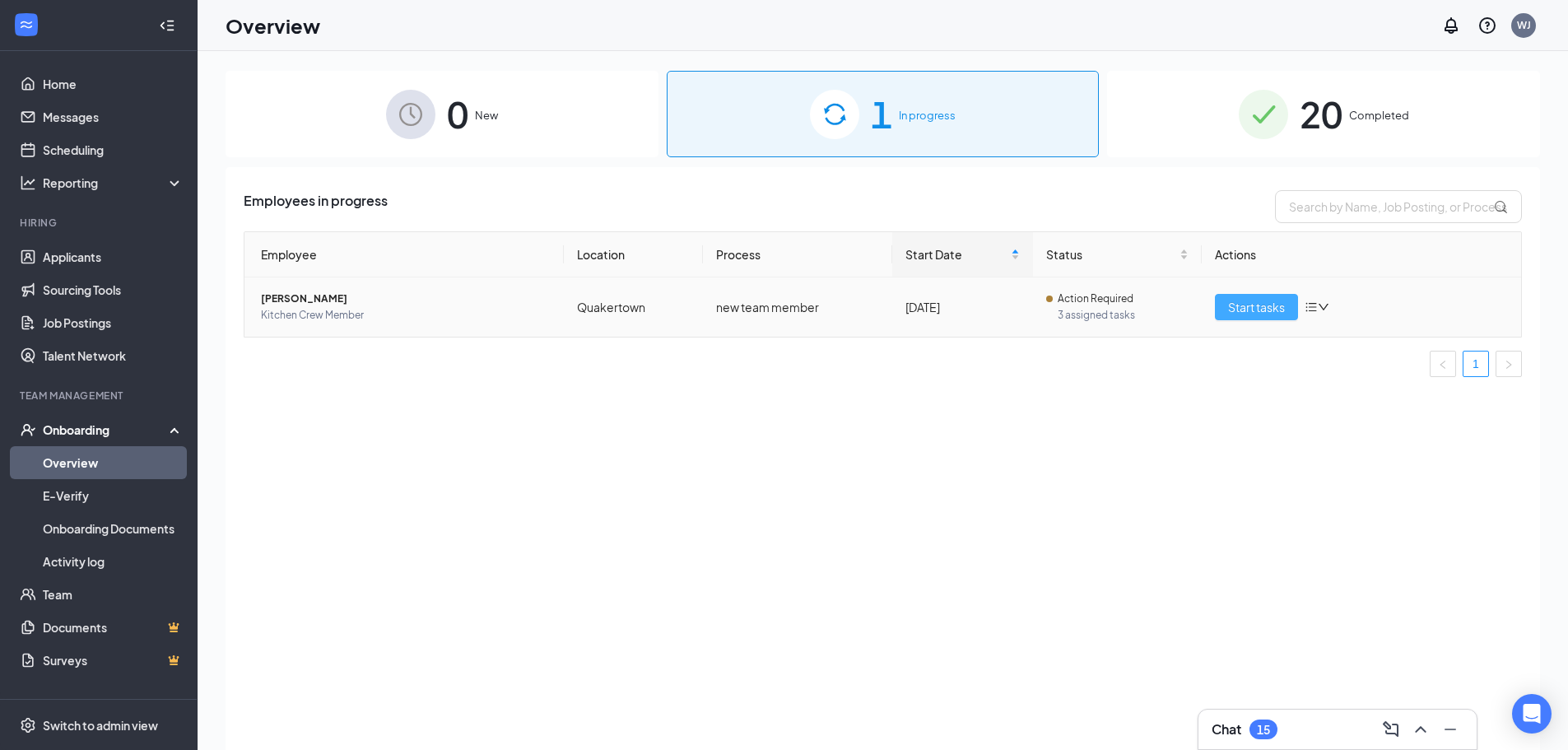
click at [1258, 305] on span "Start tasks" at bounding box center [1256, 306] width 57 height 18
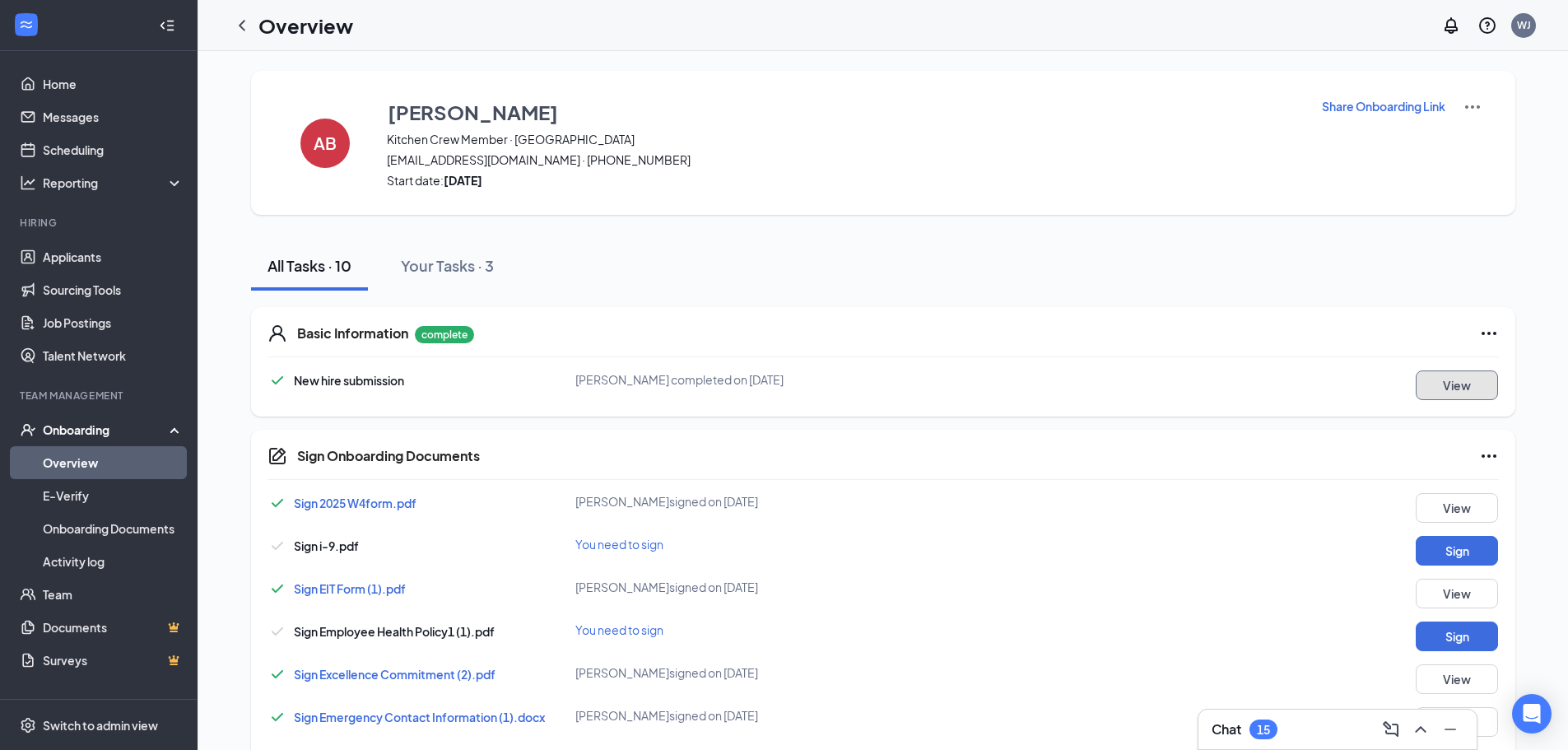
click at [1441, 389] on button "View" at bounding box center [1457, 386] width 82 height 30
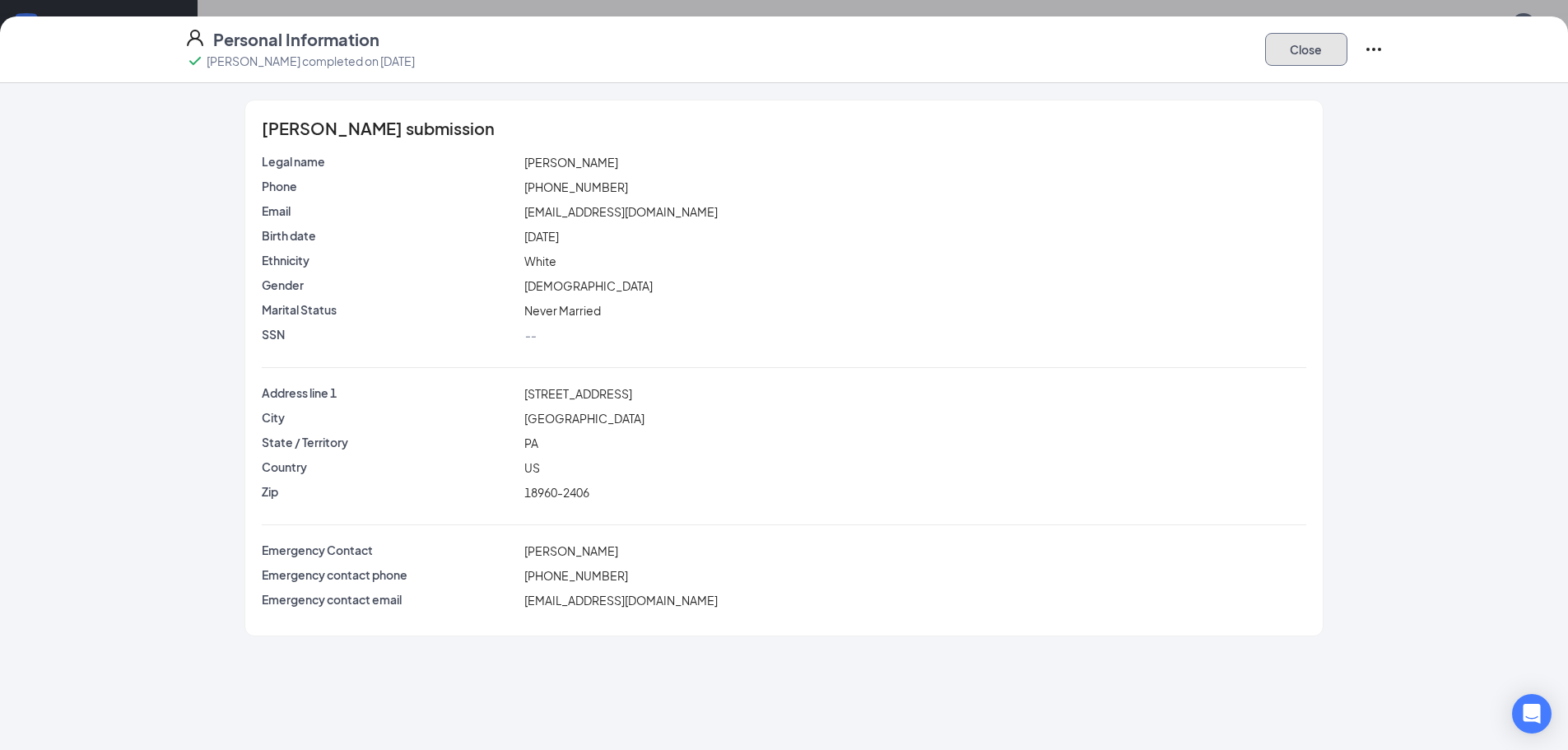
click at [1304, 49] on button "Close" at bounding box center [1306, 49] width 82 height 33
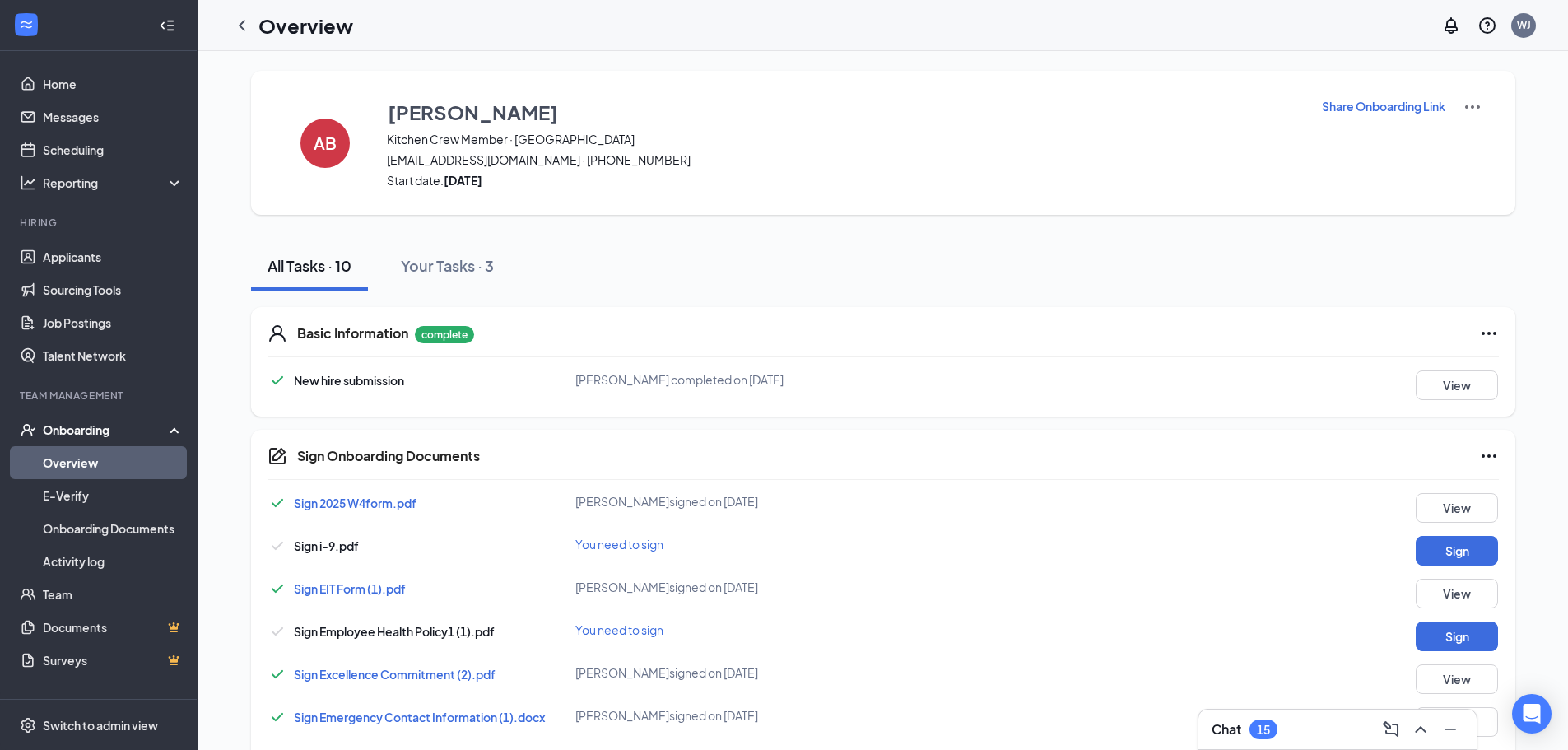
click at [389, 502] on span "Sign 2025 W4form.pdf" at bounding box center [355, 503] width 123 height 15
click at [1435, 504] on button "View" at bounding box center [1457, 508] width 82 height 30
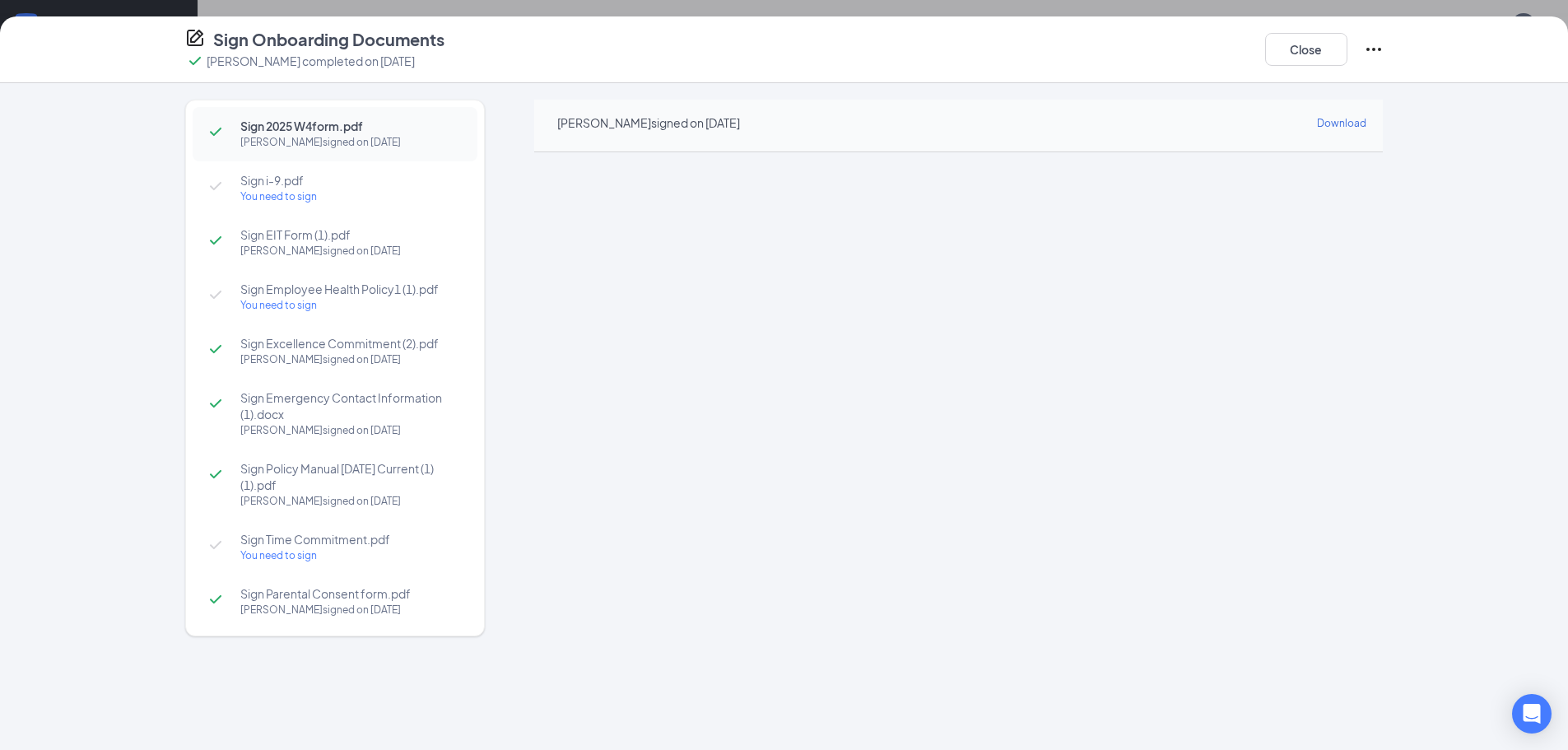
click at [289, 193] on div "You need to sign" at bounding box center [351, 197] width 221 height 17
click at [288, 346] on span "Sign Excellence Commitment (2).pdf" at bounding box center [351, 344] width 221 height 17
click at [1321, 43] on button "Close" at bounding box center [1306, 49] width 82 height 33
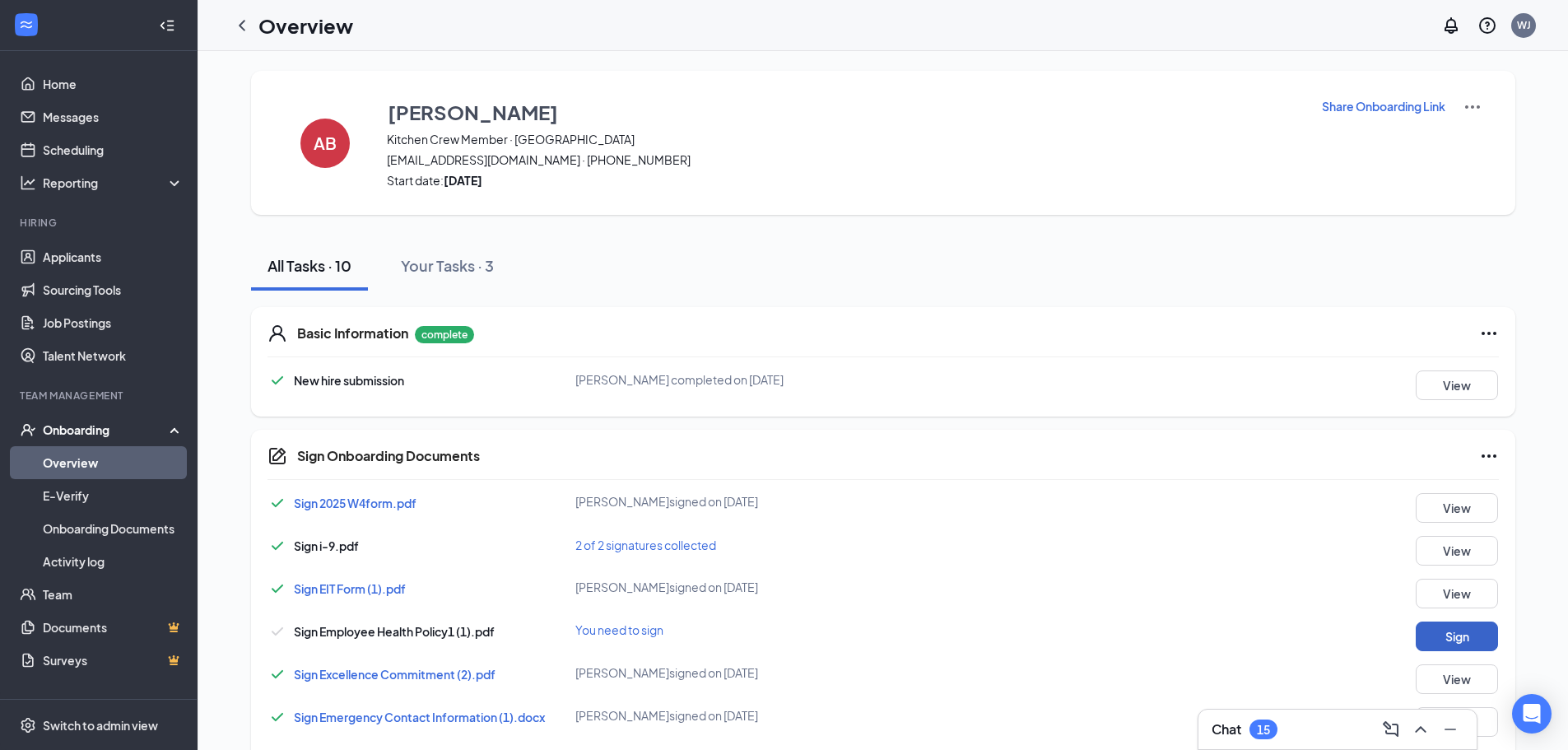
click at [1433, 637] on button "Sign" at bounding box center [1457, 637] width 82 height 30
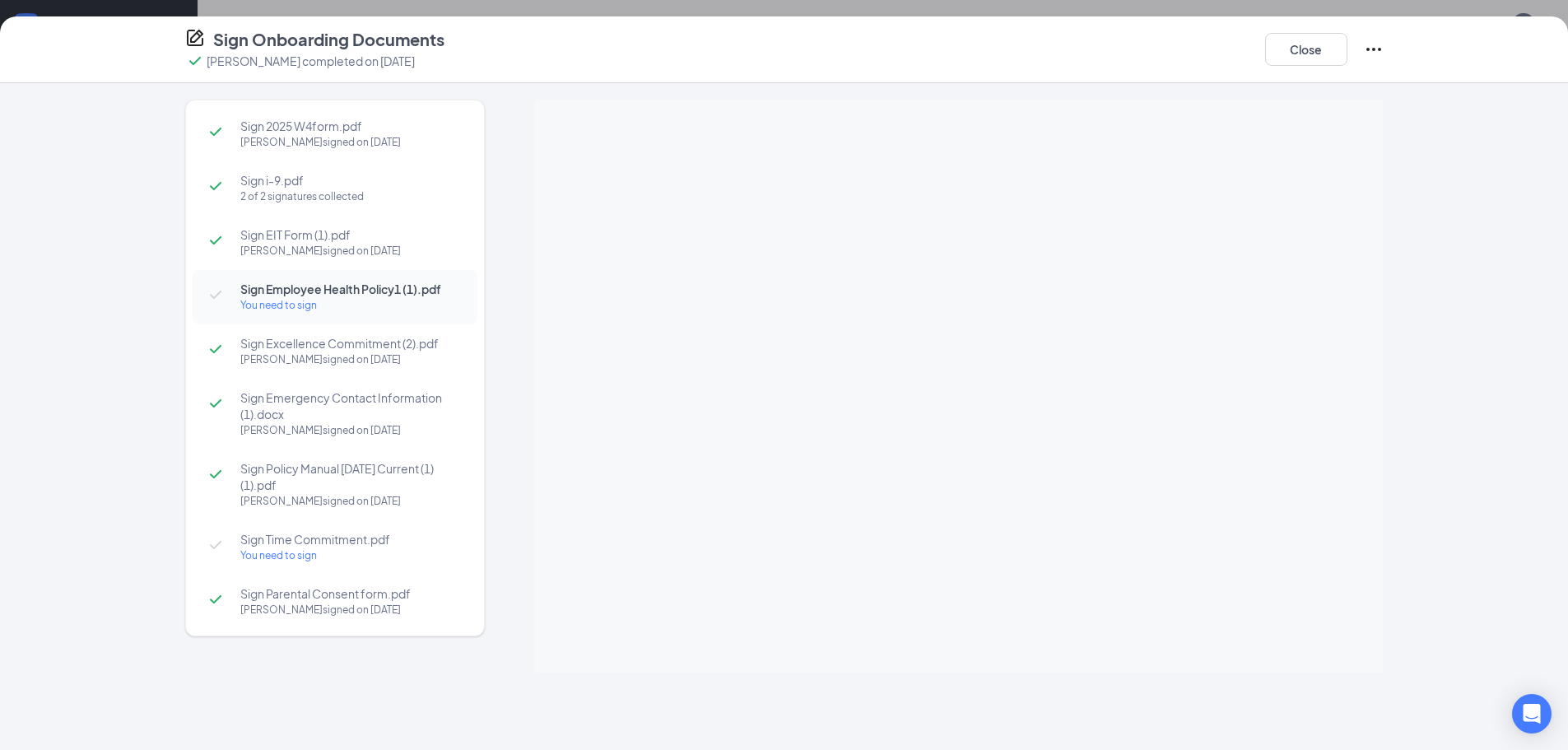
scroll to position [152, 0]
click at [297, 395] on span "Sign Emergency Contact Information (1).docx" at bounding box center [351, 405] width 221 height 33
click at [1290, 55] on button "Close" at bounding box center [1306, 49] width 82 height 33
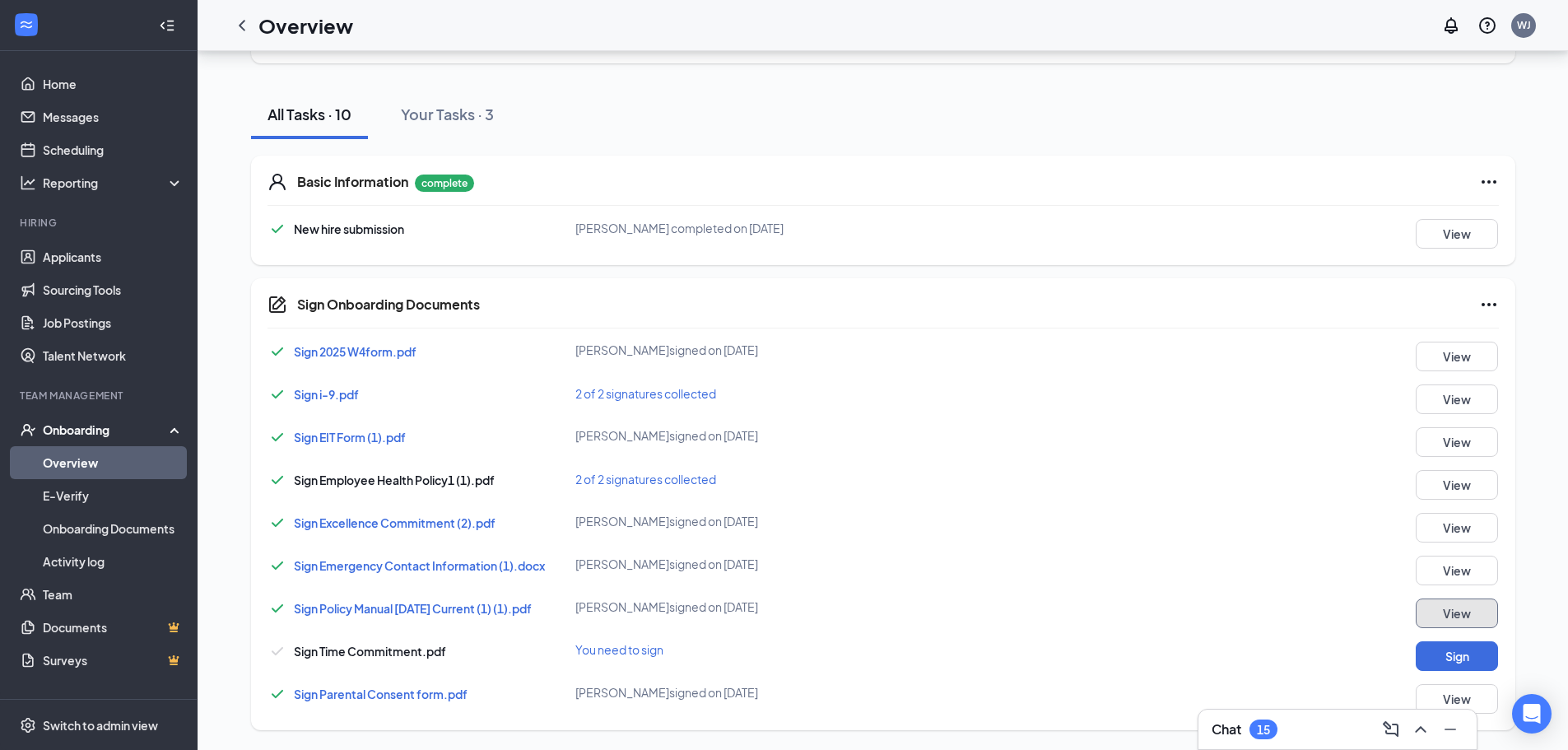
click at [1447, 610] on button "View" at bounding box center [1457, 613] width 82 height 30
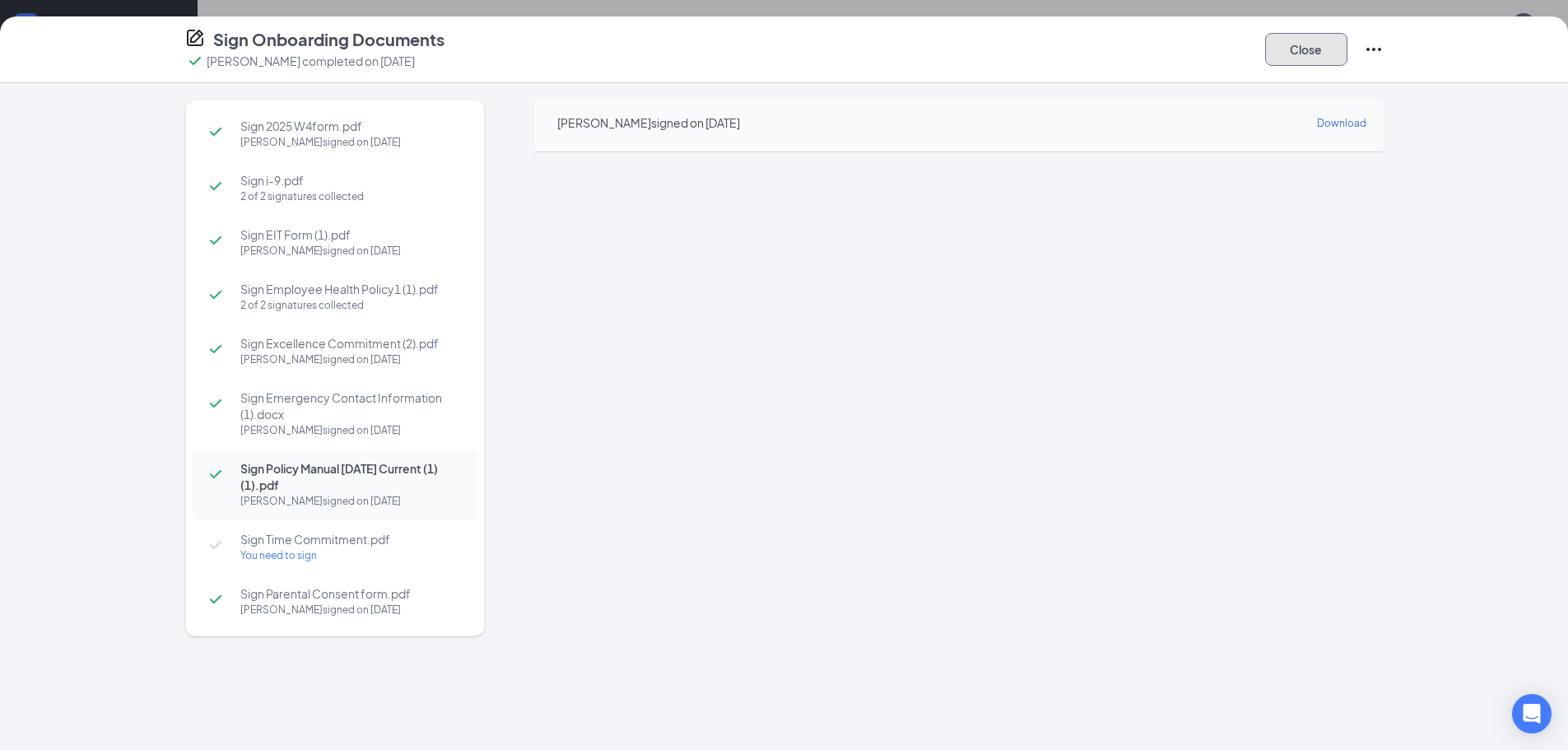
click at [1326, 49] on button "Close" at bounding box center [1306, 49] width 82 height 33
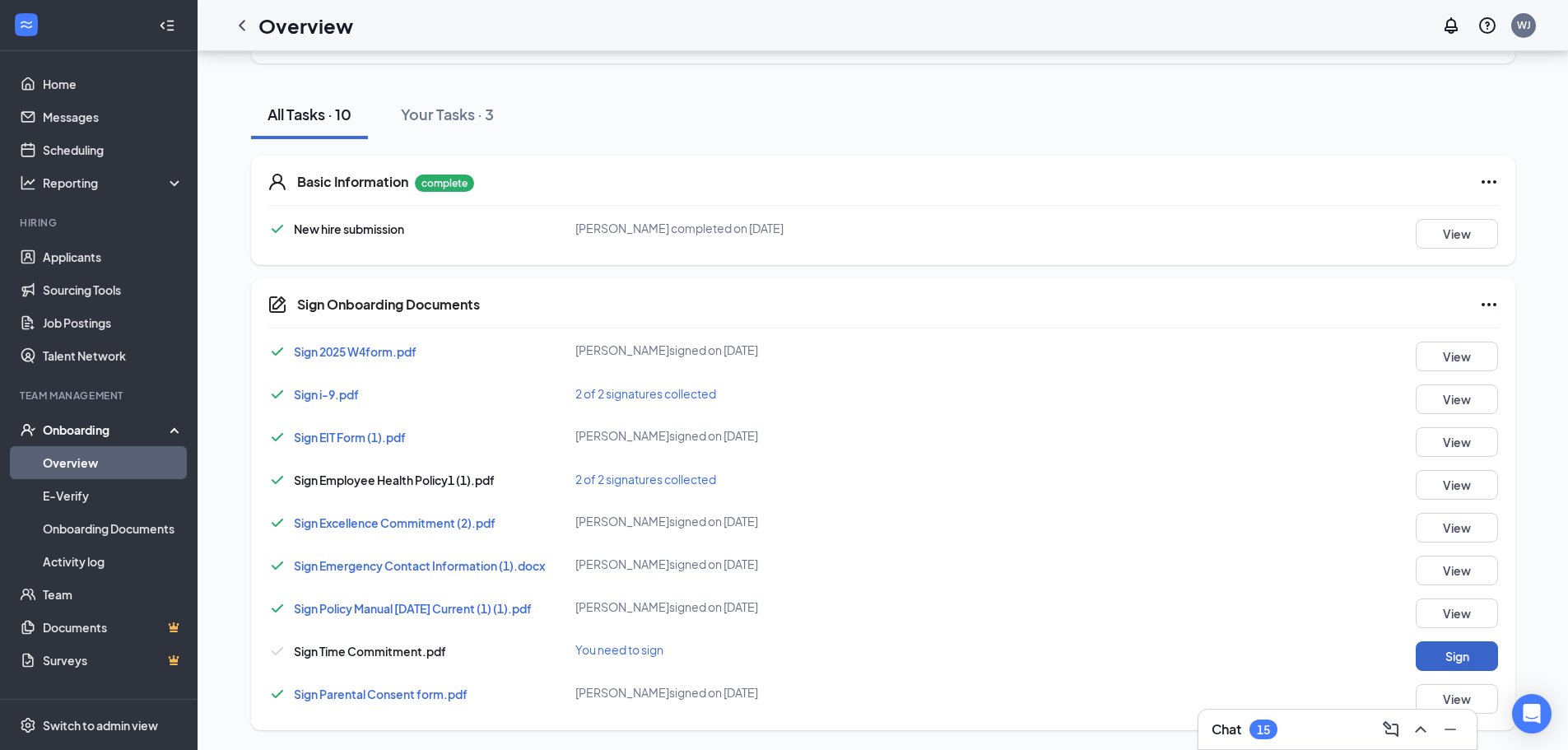
click at [1455, 651] on button "Sign" at bounding box center [1457, 656] width 82 height 30
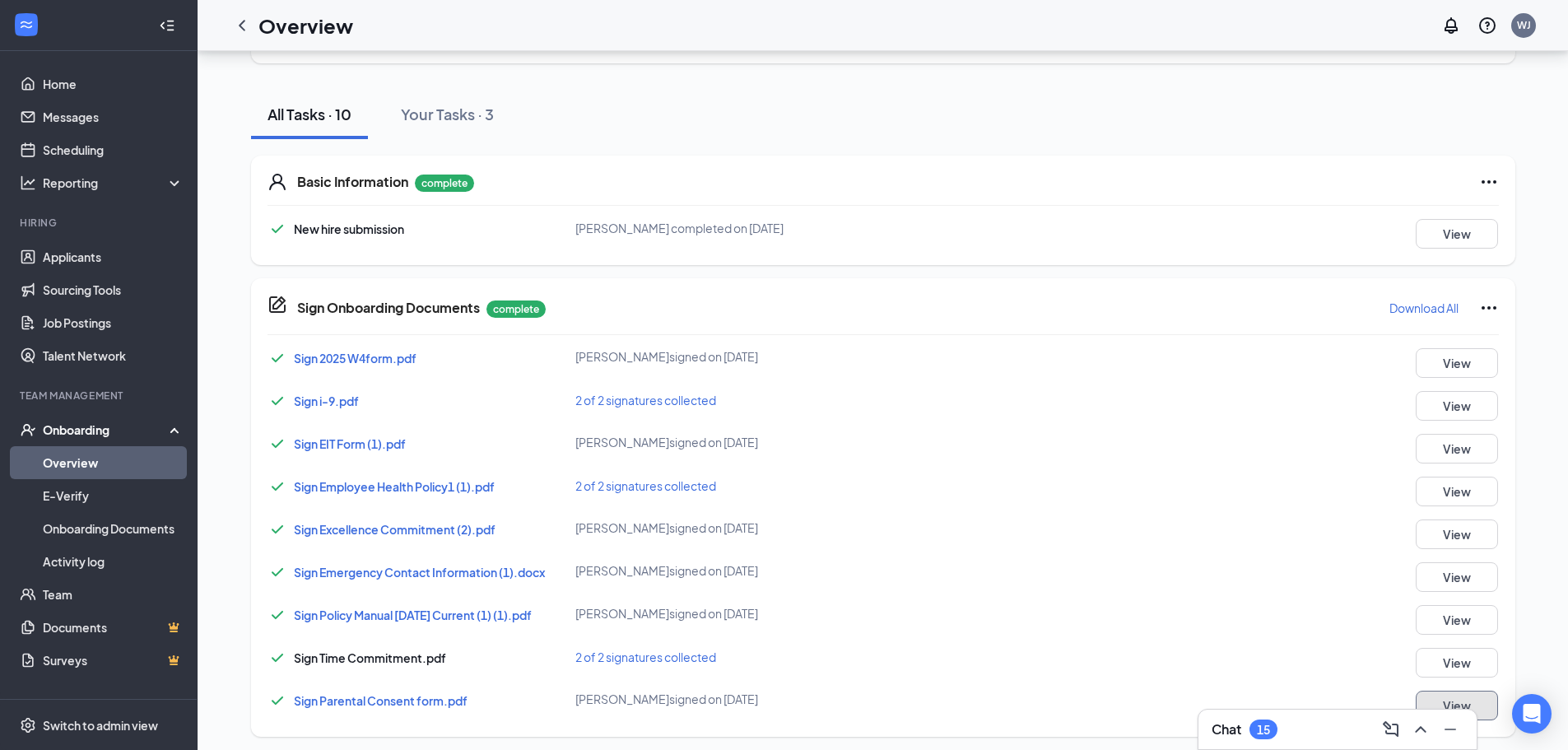
click at [1473, 702] on button "View" at bounding box center [1457, 706] width 82 height 30
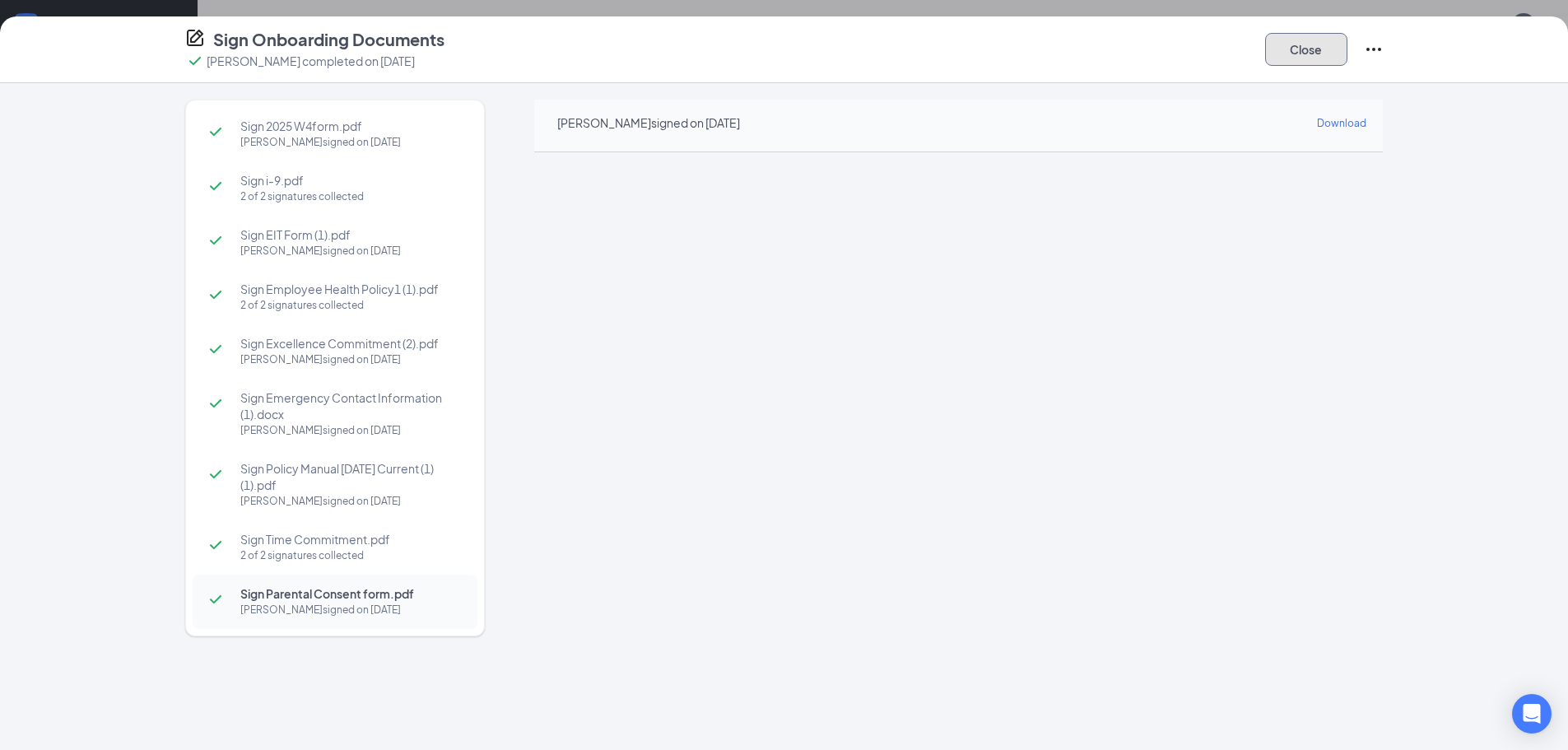
click at [1308, 50] on button "Close" at bounding box center [1306, 49] width 82 height 33
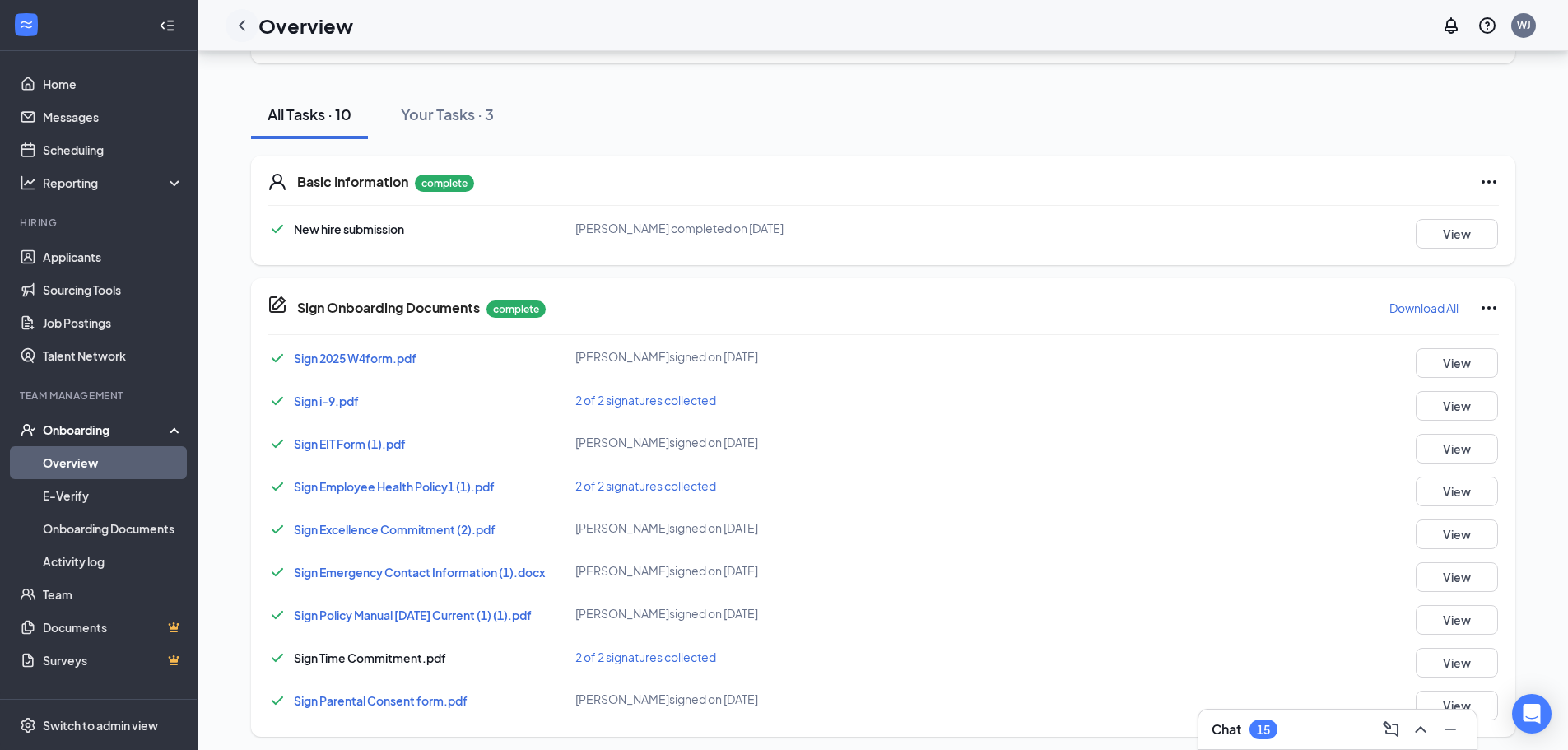
click at [243, 26] on icon "ChevronLeft" at bounding box center [242, 25] width 20 height 20
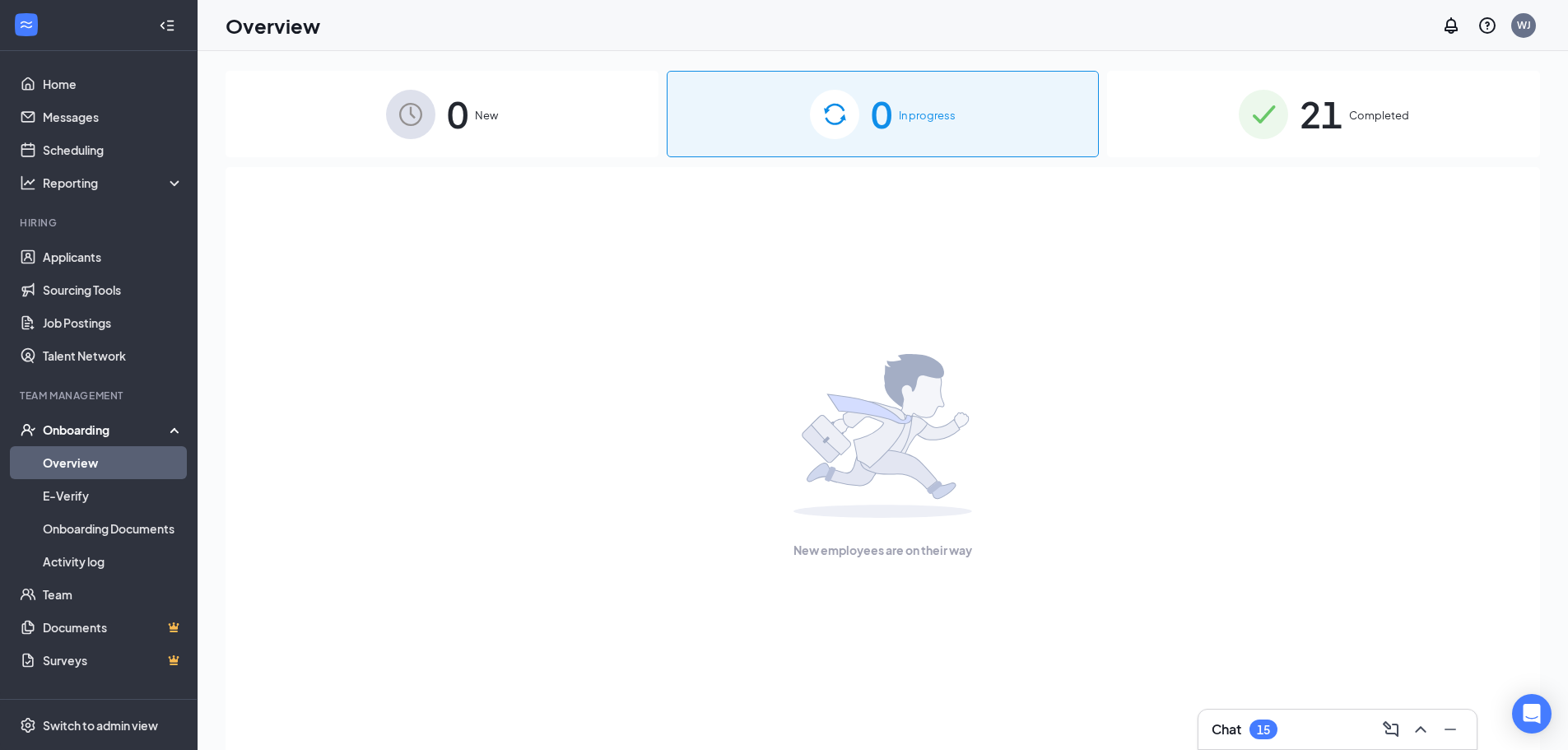
click at [1364, 114] on span "Completed" at bounding box center [1379, 115] width 60 height 17
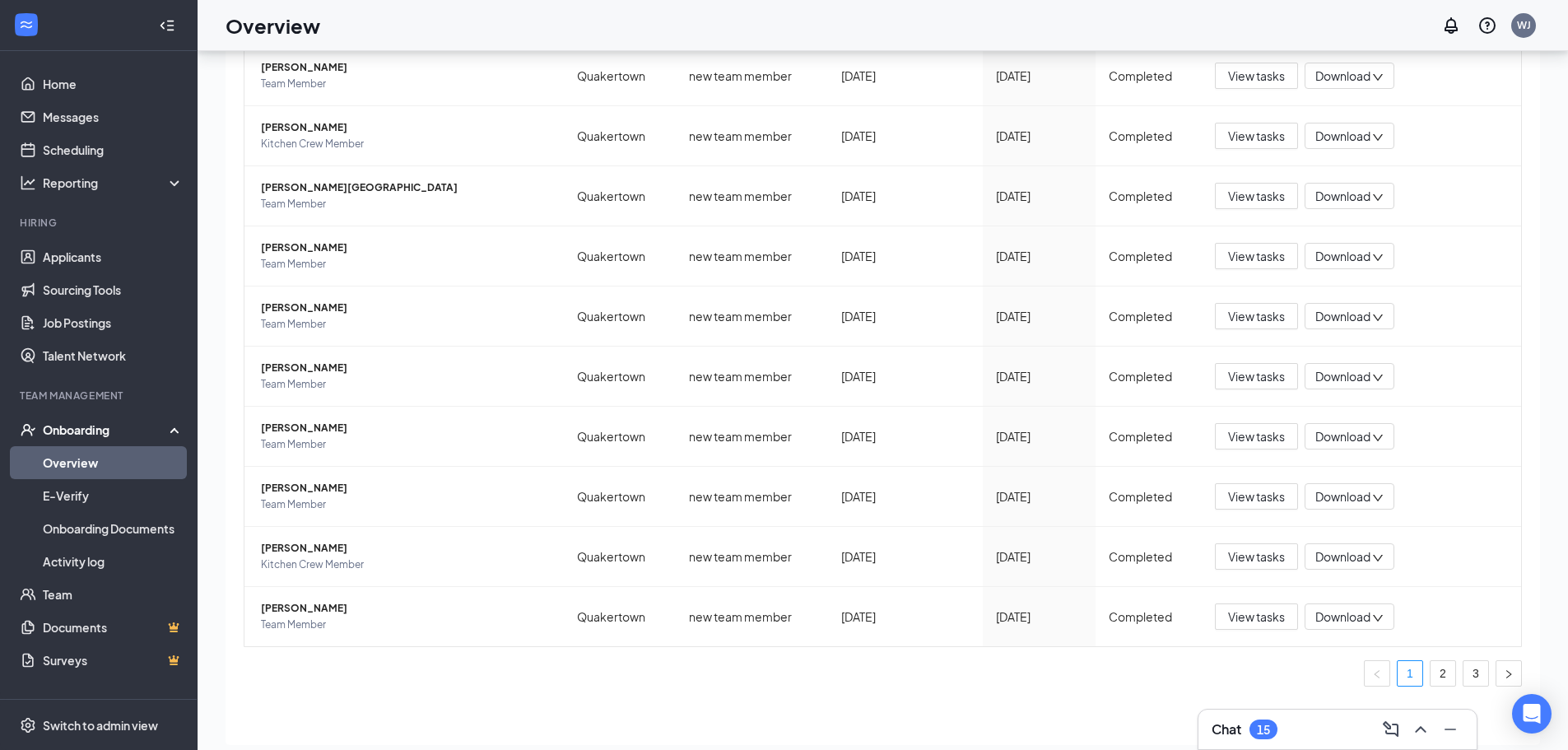
scroll to position [74, 0]
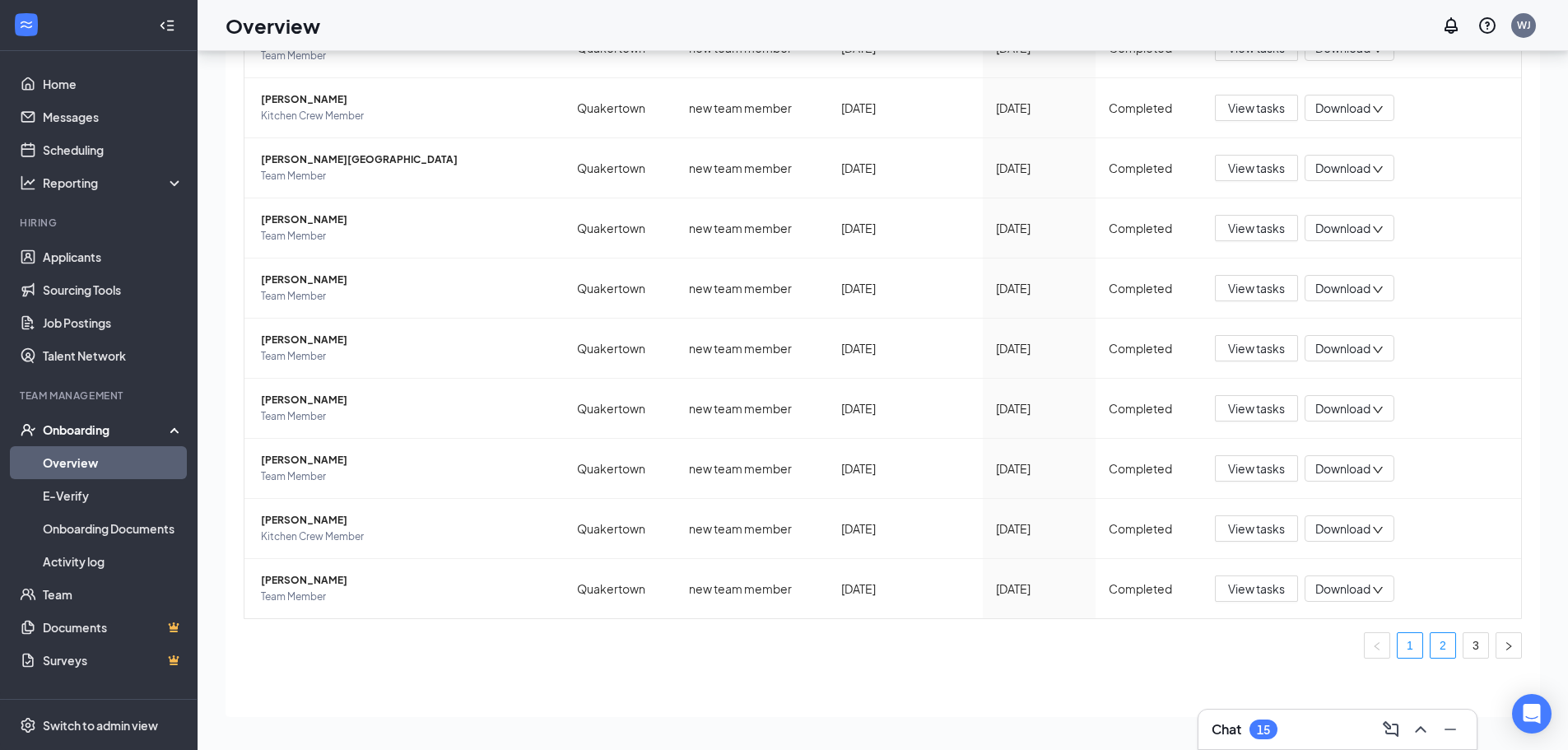
click at [1430, 645] on link "2" at bounding box center [1443, 645] width 24 height 24
click at [1463, 646] on link "3" at bounding box center [1475, 645] width 24 height 24
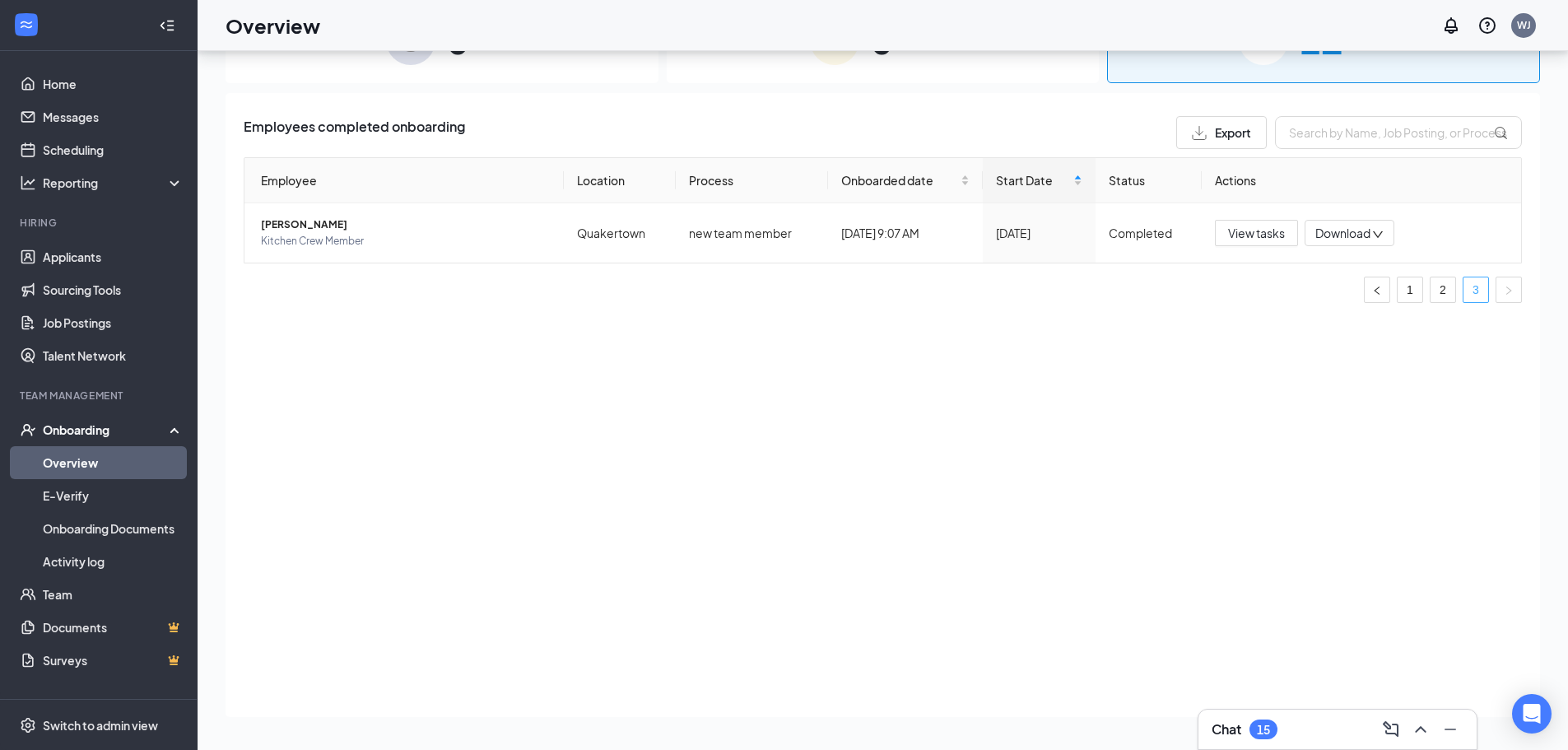
click at [1461, 646] on div "Employees completed onboarding Export Employee Location Process Onboarded date …" at bounding box center [883, 404] width 1314 height 624
click at [1239, 233] on span "View tasks" at bounding box center [1256, 232] width 57 height 18
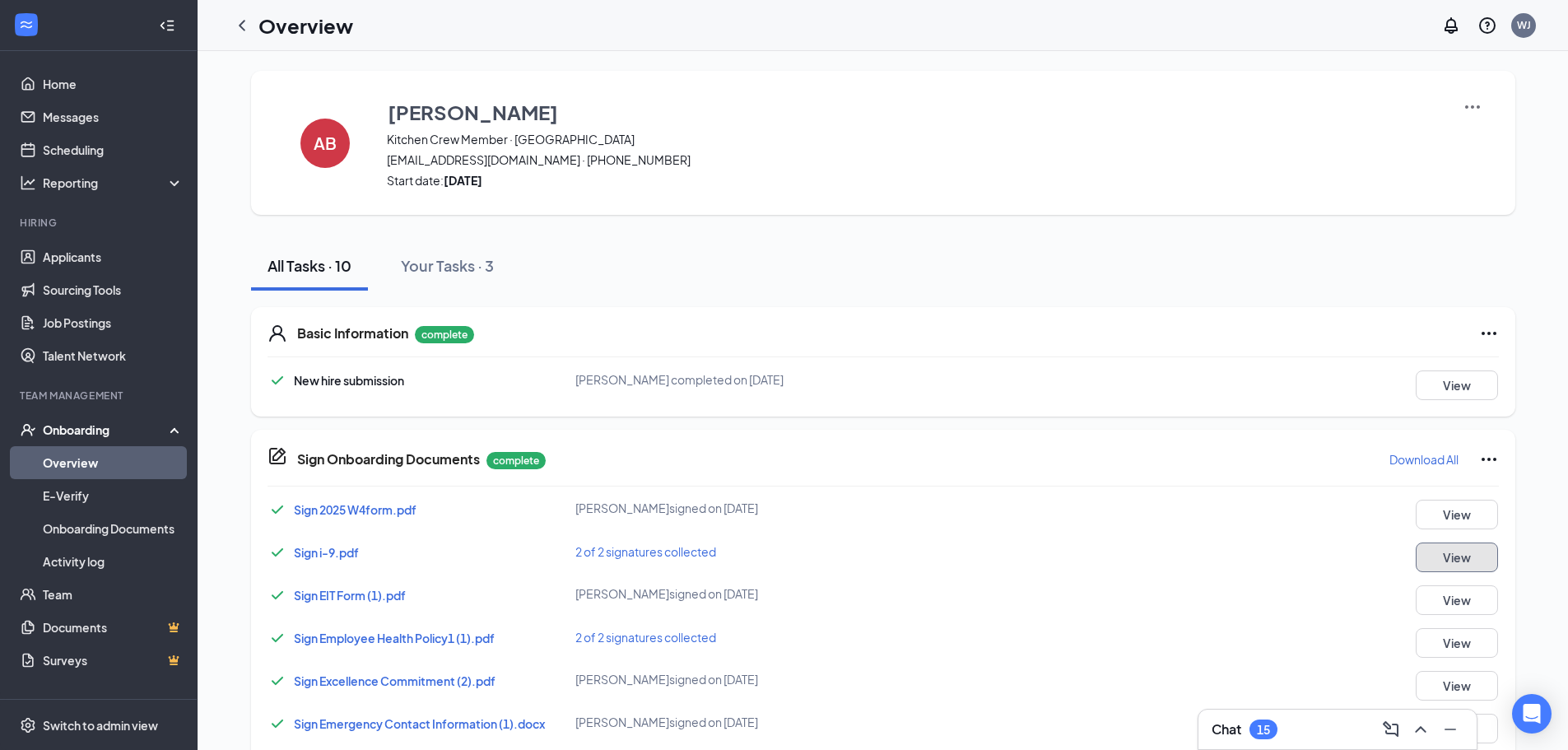
click at [1461, 564] on button "View" at bounding box center [1457, 557] width 82 height 30
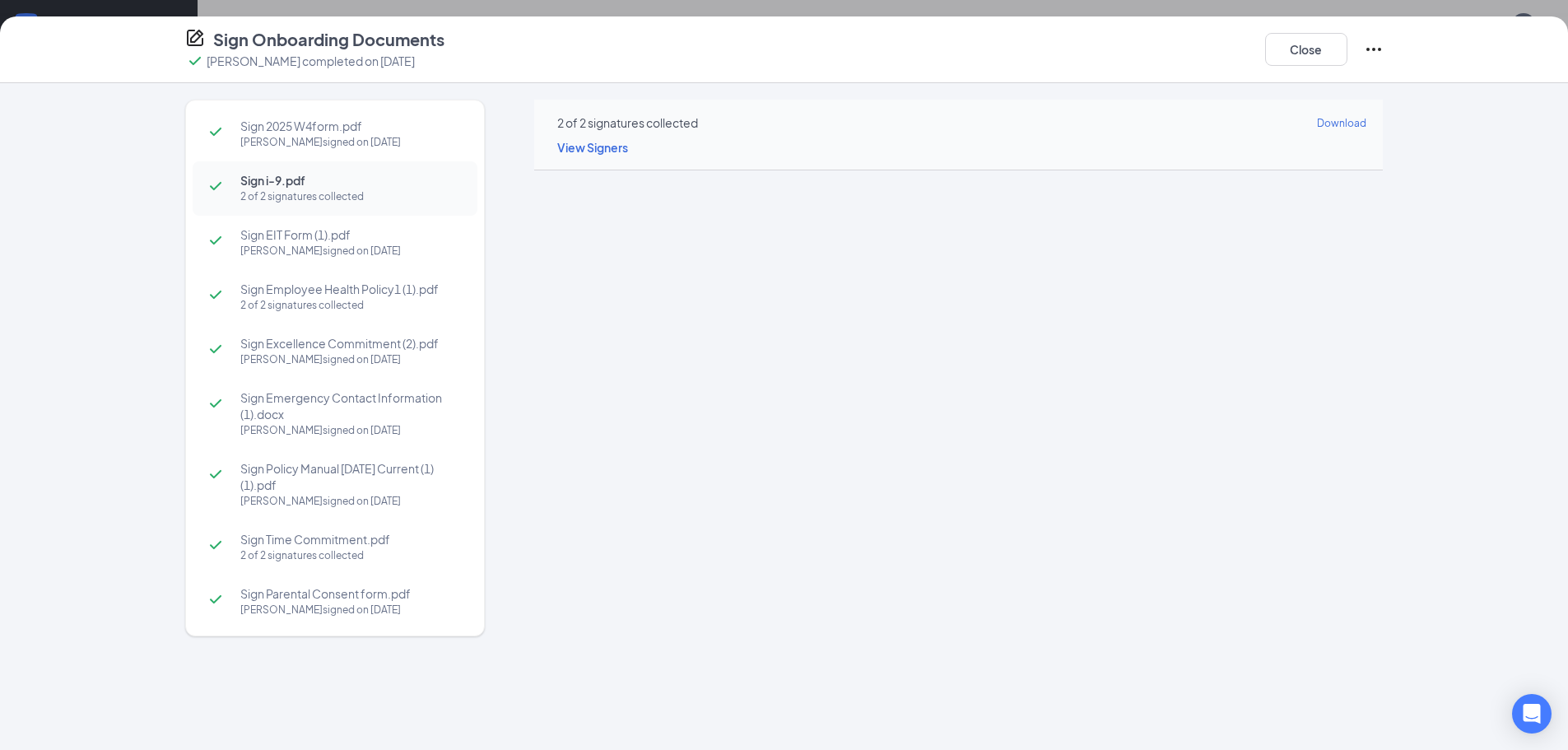
click at [283, 241] on span "Sign EIT Form (1).pdf" at bounding box center [351, 235] width 221 height 17
click at [1296, 51] on button "Close" at bounding box center [1306, 49] width 82 height 33
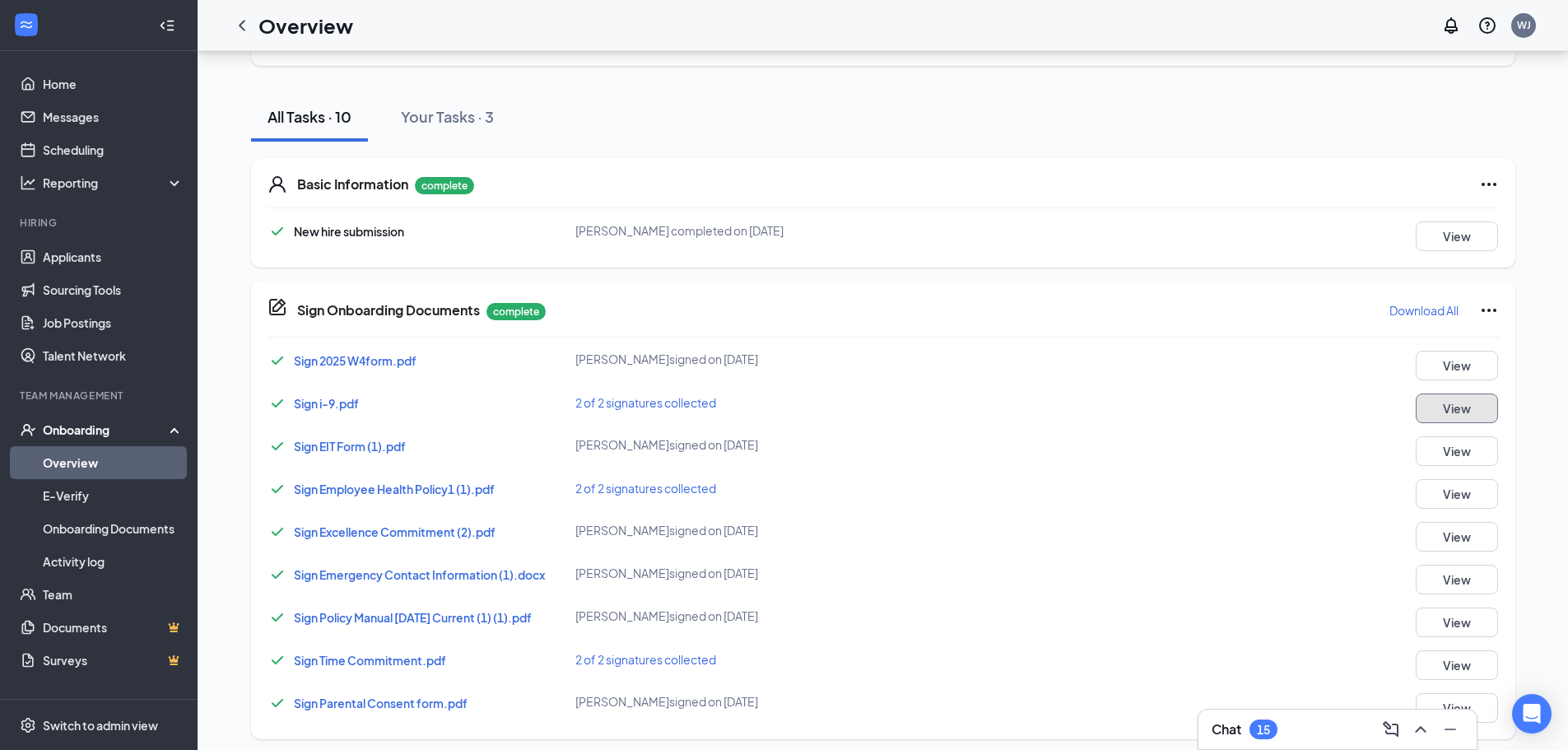
scroll to position [158, 0]
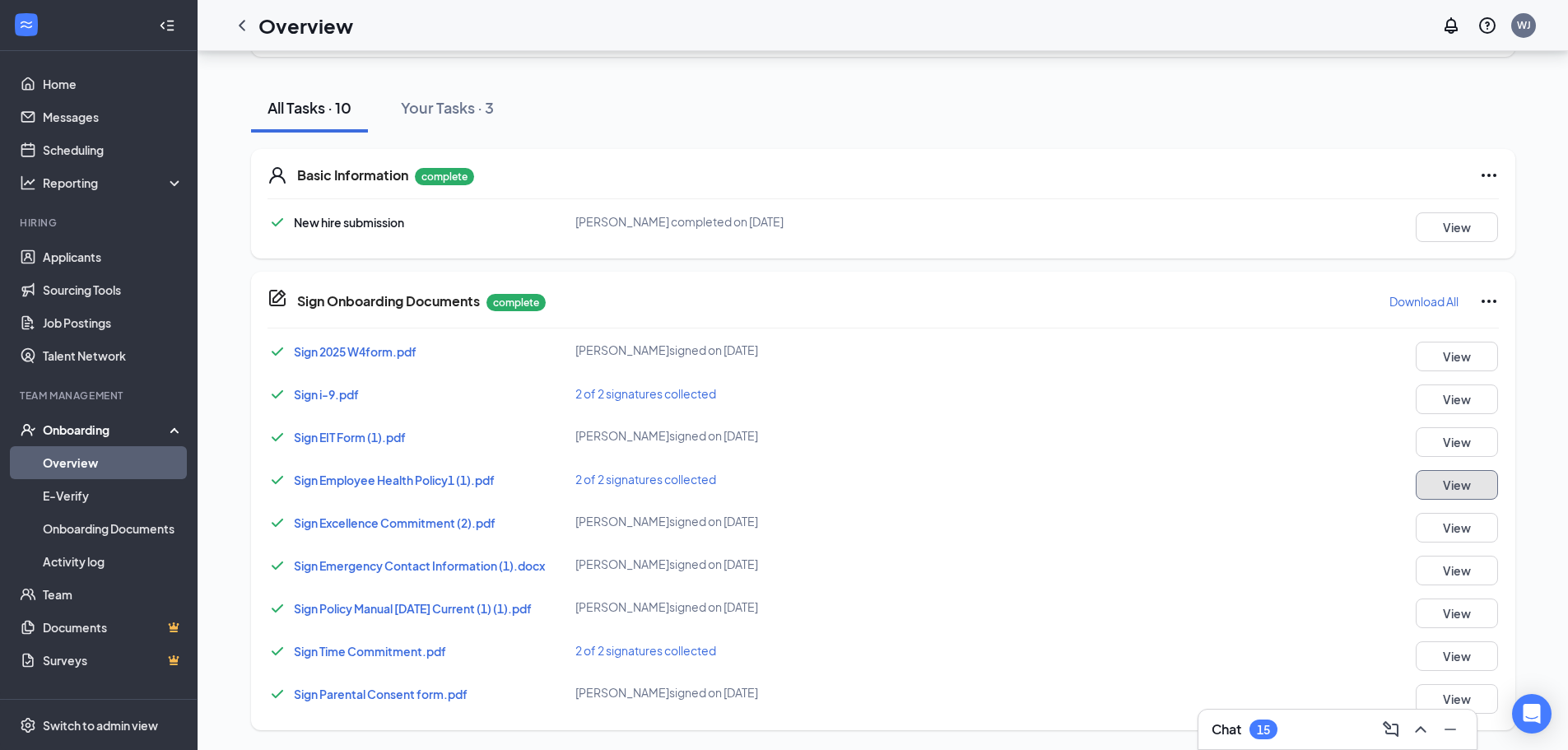
click at [1488, 483] on button "View" at bounding box center [1457, 485] width 82 height 30
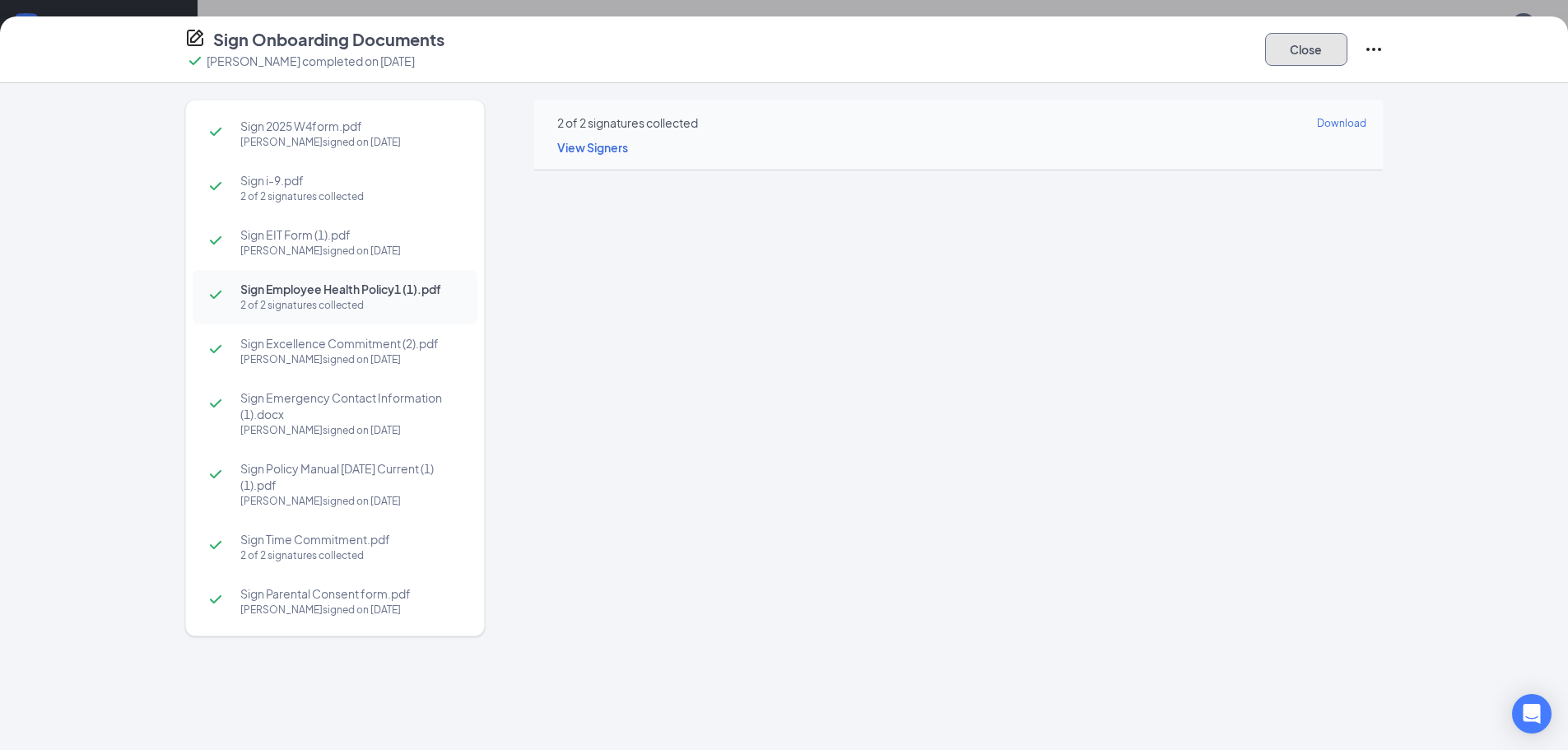
click at [1312, 53] on button "Close" at bounding box center [1306, 49] width 82 height 33
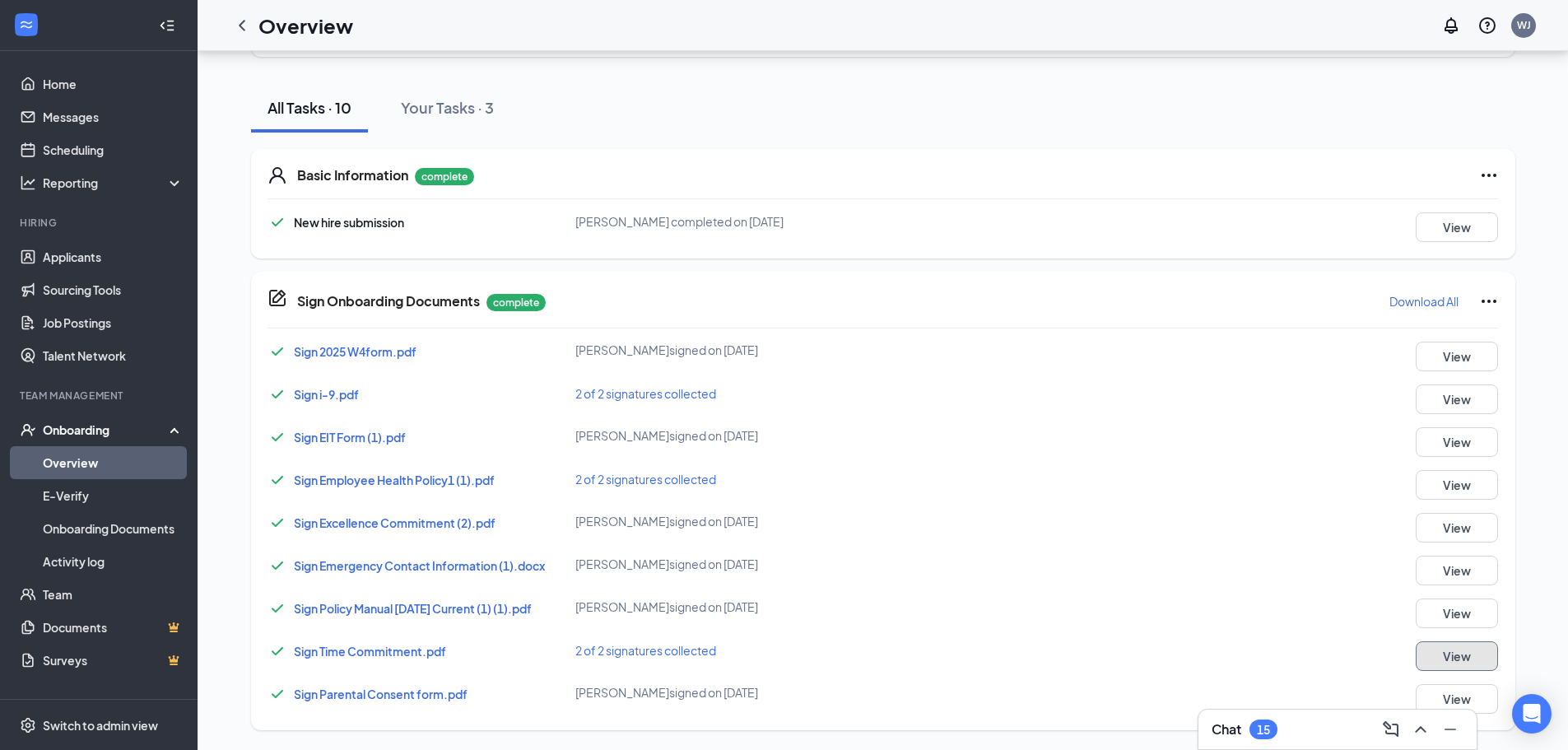
click at [1477, 658] on button "View" at bounding box center [1457, 656] width 82 height 30
